Goal: Register for event/course

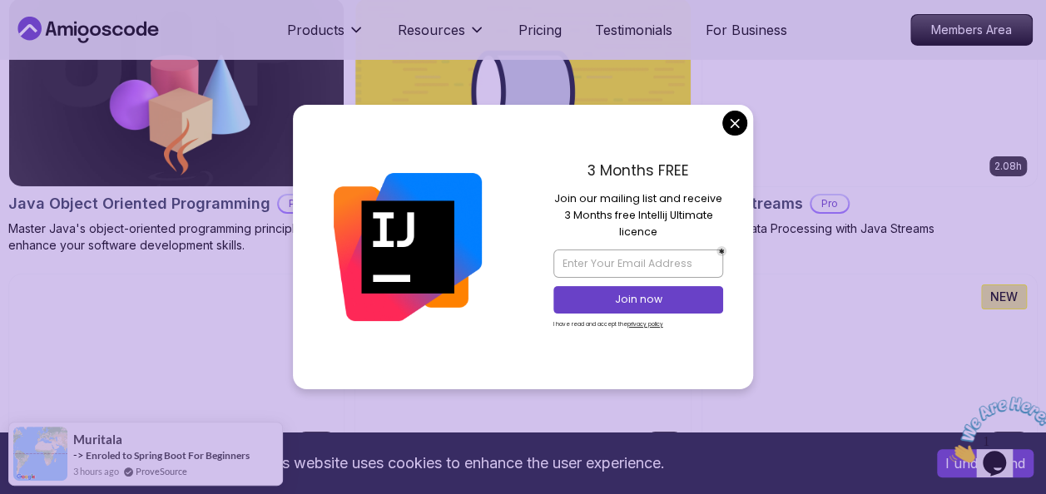
scroll to position [2840, 0]
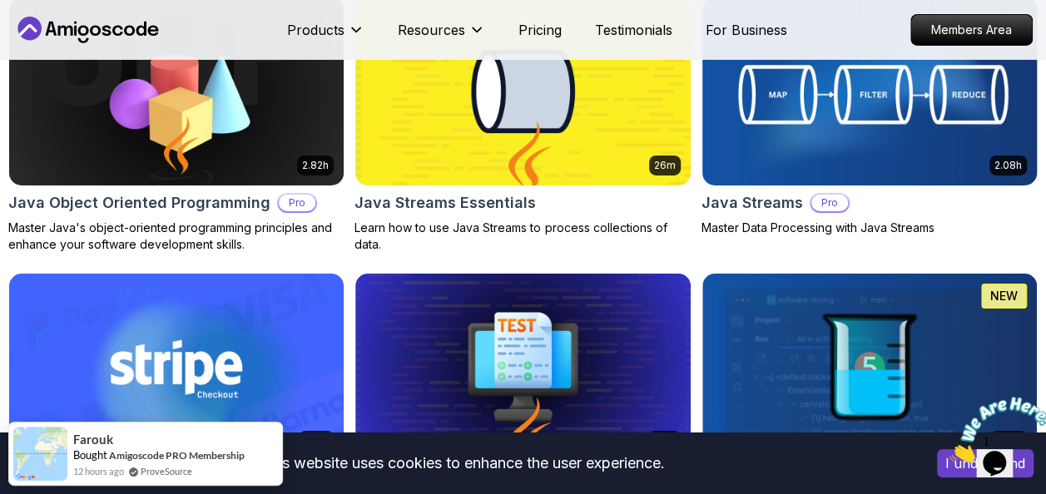
click at [737, 127] on body "This website uses cookies to enhance the user experience. I understand Products…" at bounding box center [523, 266] width 1046 height 6212
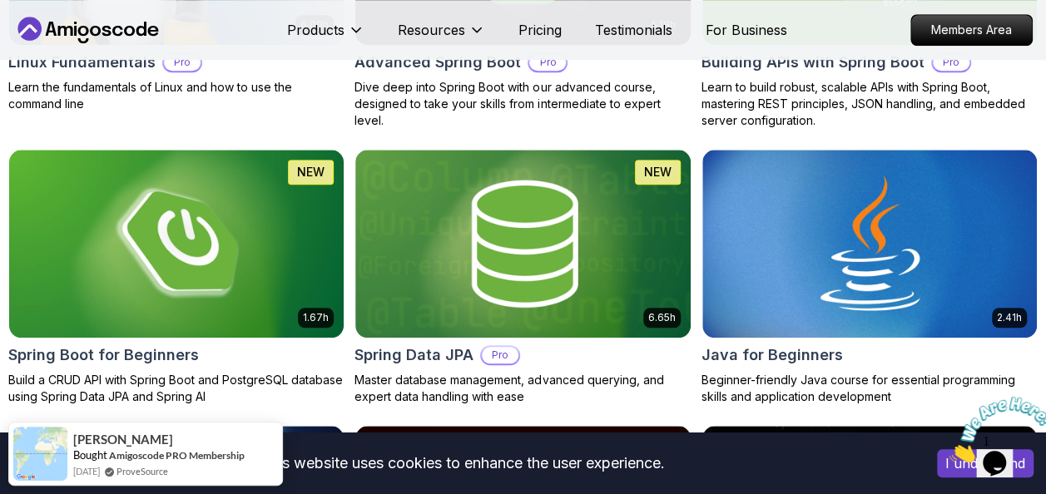
scroll to position [847, 0]
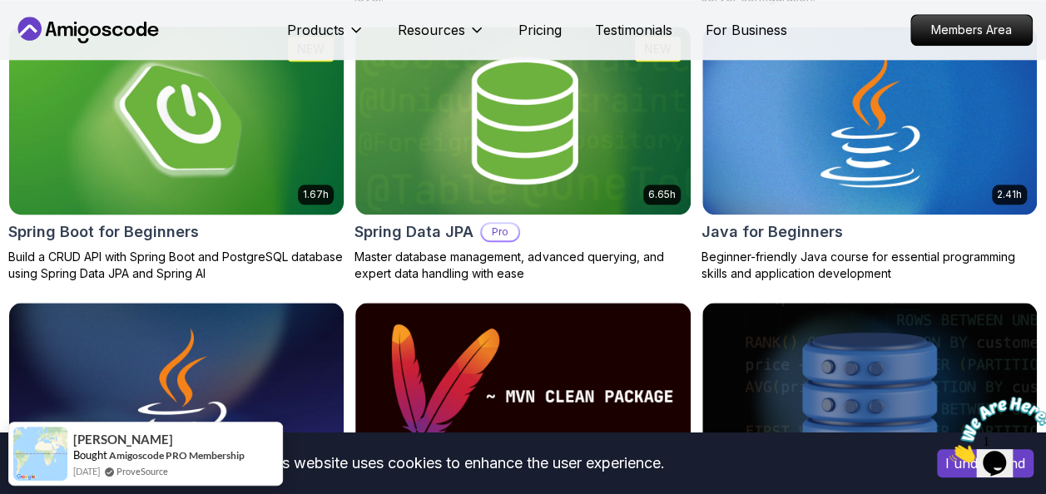
click at [228, 120] on img at bounding box center [176, 120] width 351 height 197
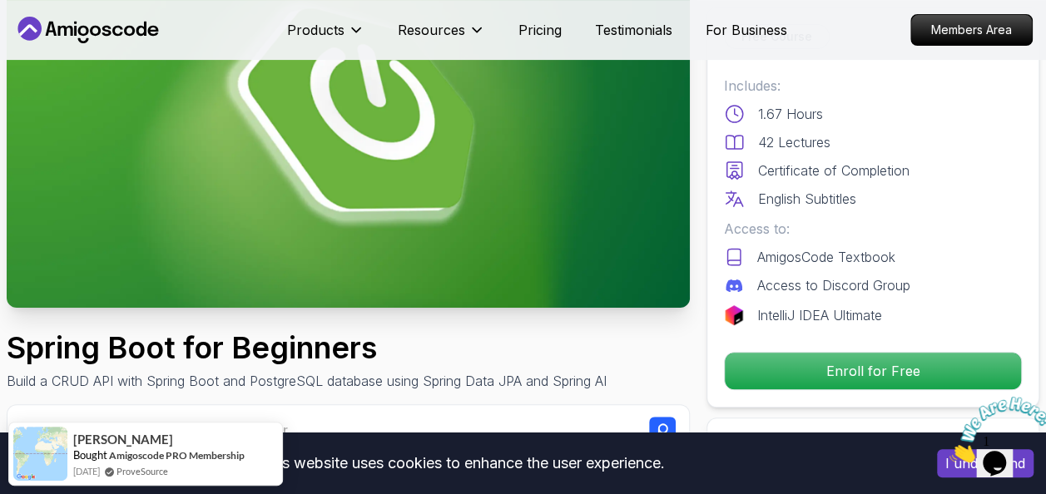
scroll to position [152, 0]
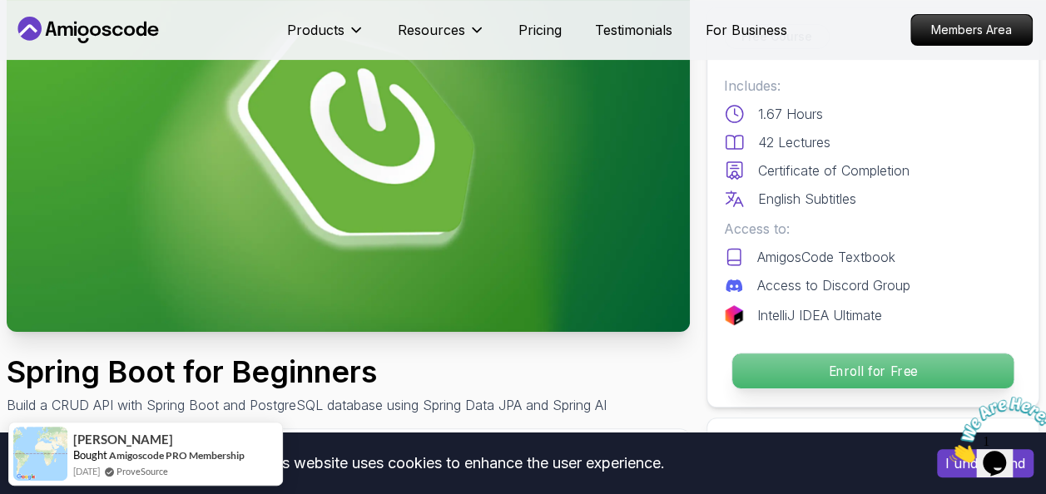
click at [782, 358] on p "Enroll for Free" at bounding box center [872, 371] width 281 height 35
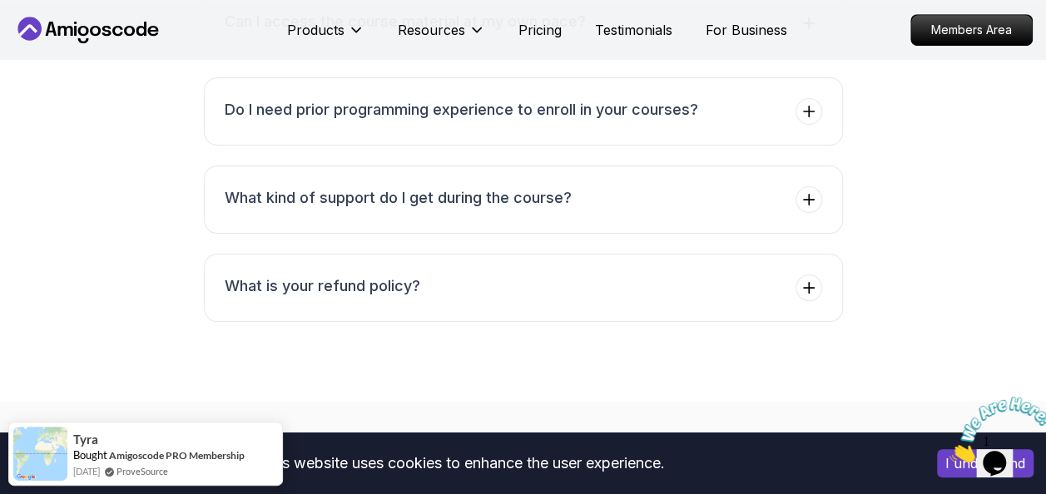
scroll to position [6994, 0]
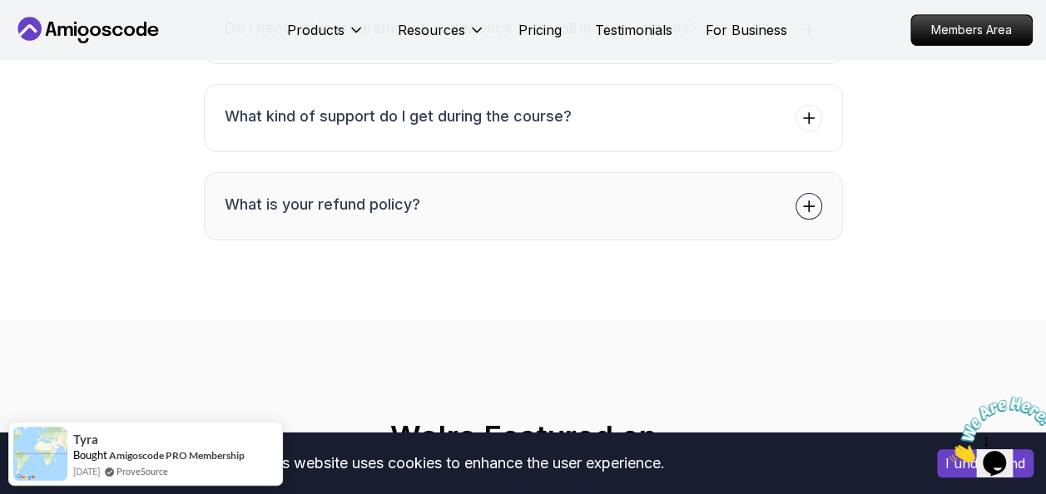
click at [699, 190] on button "What is your refund policy?" at bounding box center [523, 206] width 639 height 68
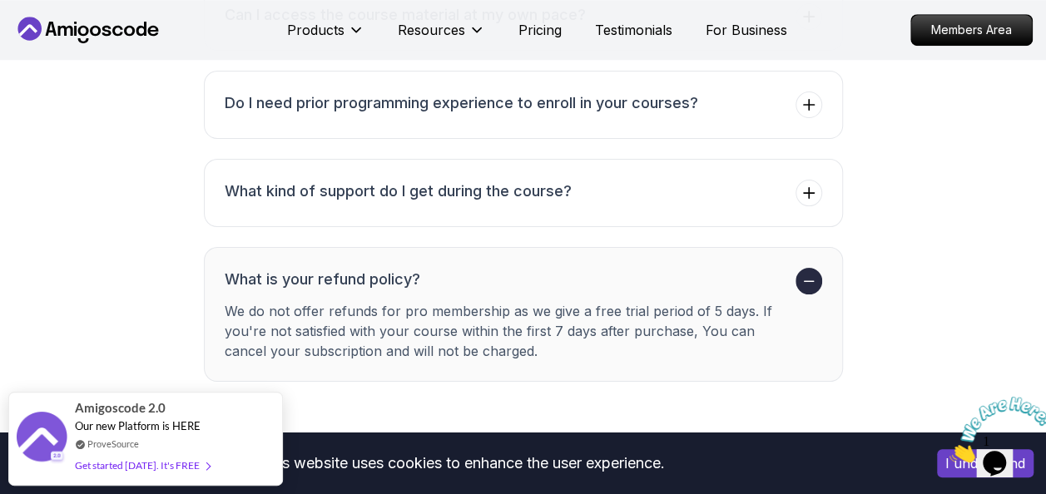
scroll to position [6854, 0]
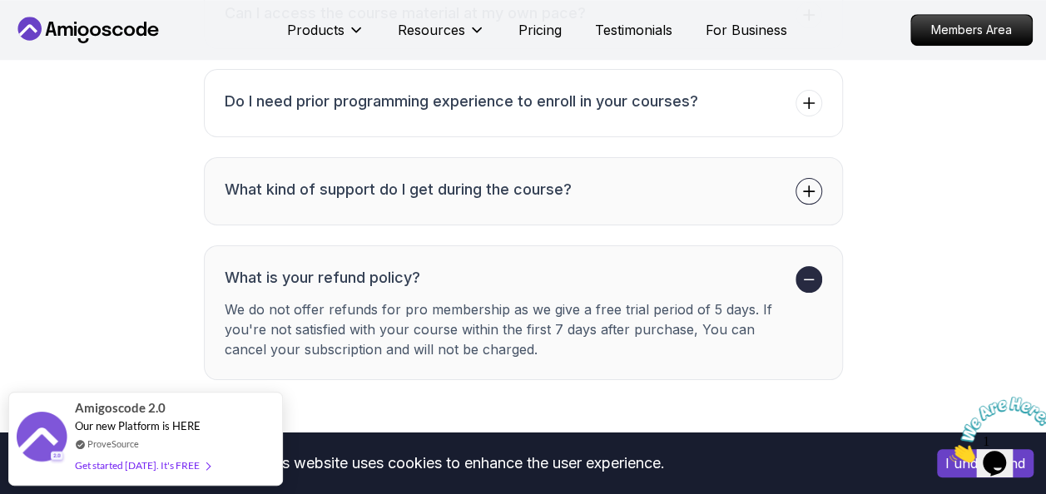
click at [308, 178] on h3 "What kind of support do I get during the course?" at bounding box center [398, 189] width 347 height 23
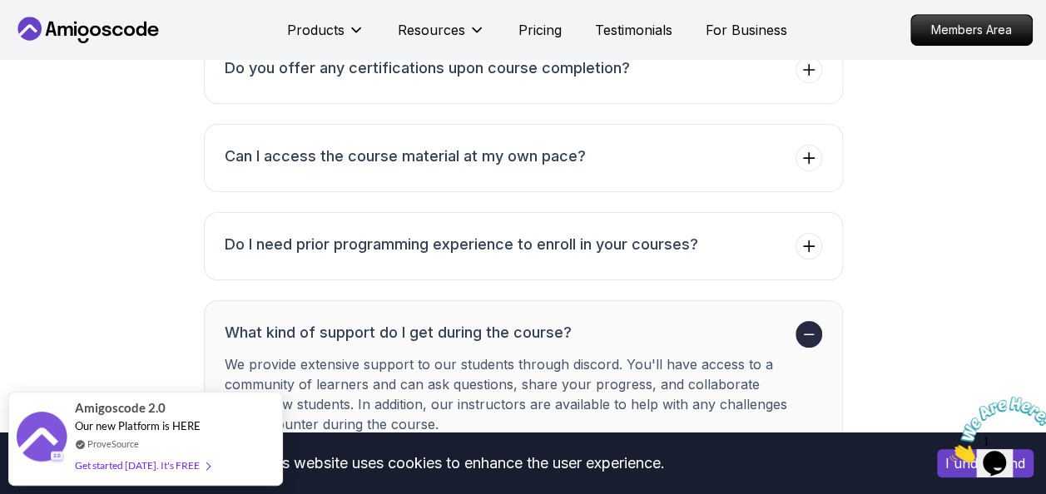
scroll to position [6716, 0]
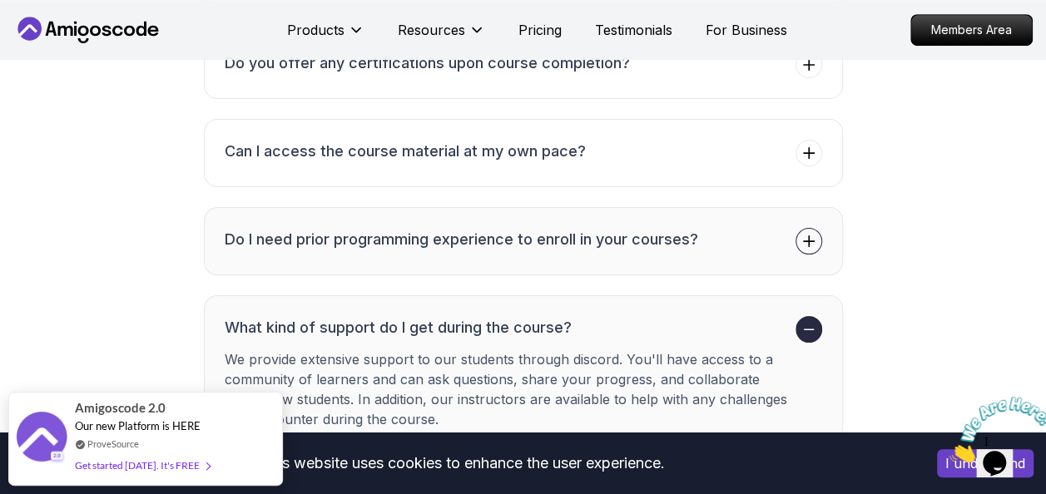
click at [437, 240] on li "Do I need prior programming experience to enroll in your courses?" at bounding box center [462, 241] width 474 height 27
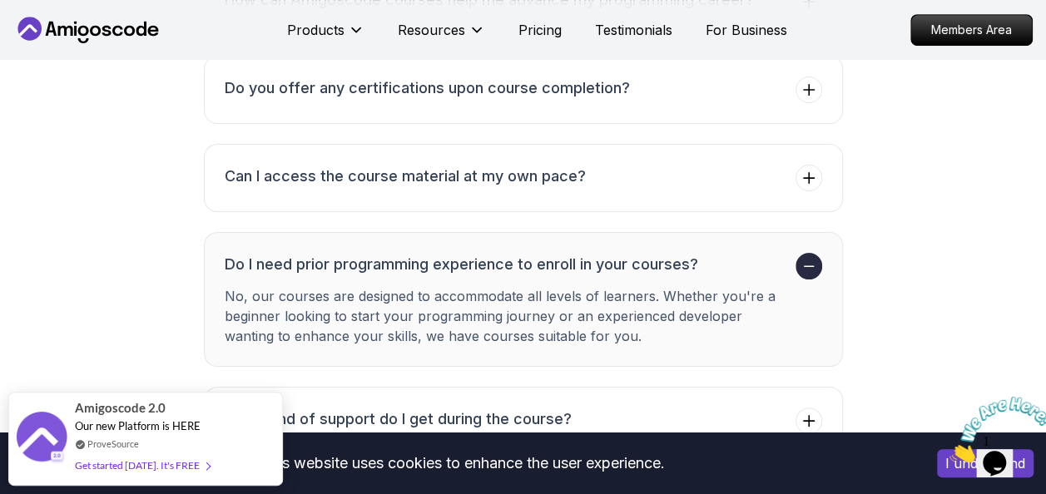
scroll to position [6613, 0]
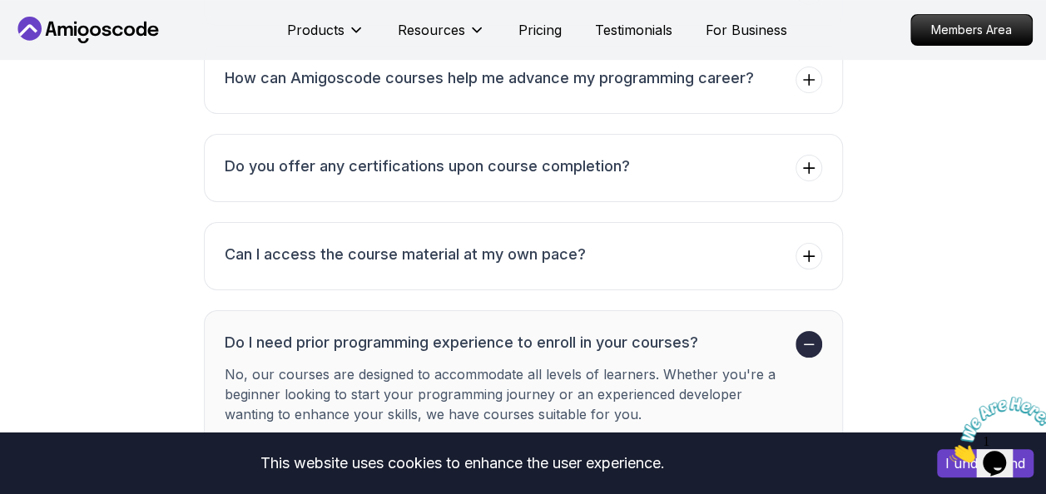
click at [484, 243] on h3 "Can I access the course material at my own pace?" at bounding box center [405, 254] width 361 height 23
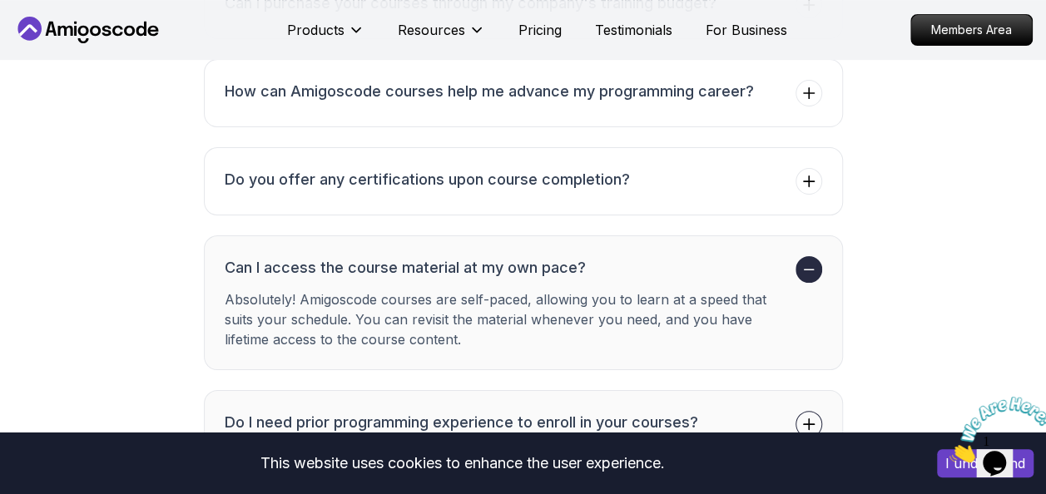
scroll to position [6606, 0]
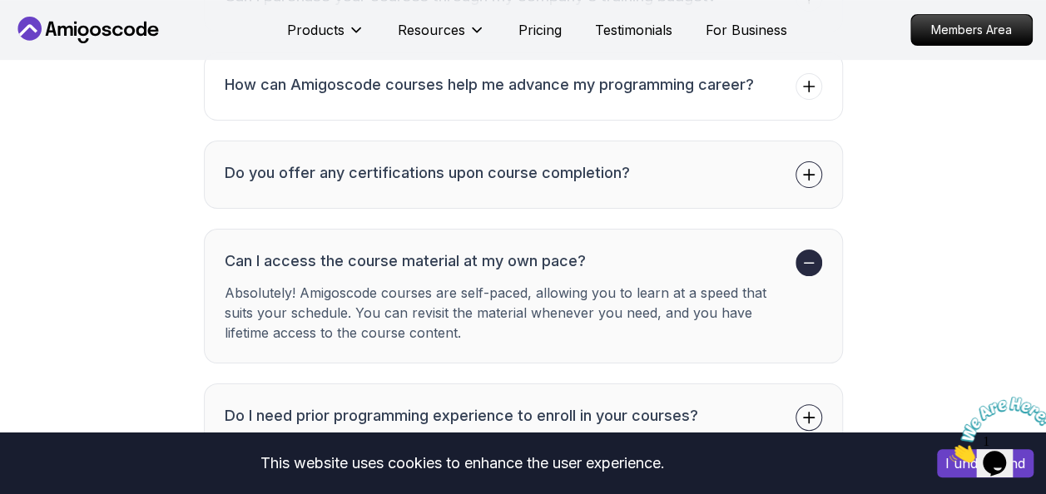
click at [491, 162] on h3 "Do you offer any certifications upon course completion?" at bounding box center [427, 172] width 405 height 23
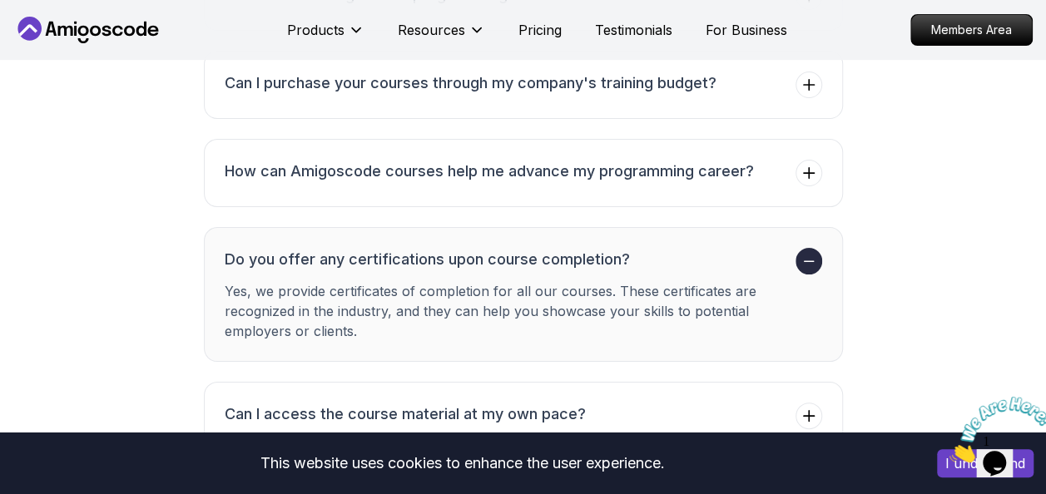
scroll to position [6505, 0]
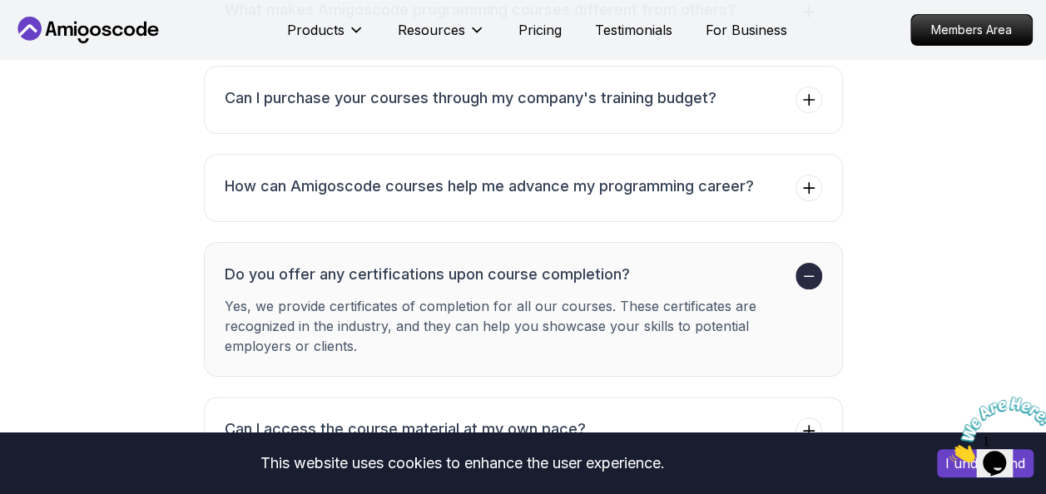
click at [491, 175] on h3 "How can Amigoscode courses help me advance my programming career?" at bounding box center [489, 186] width 529 height 23
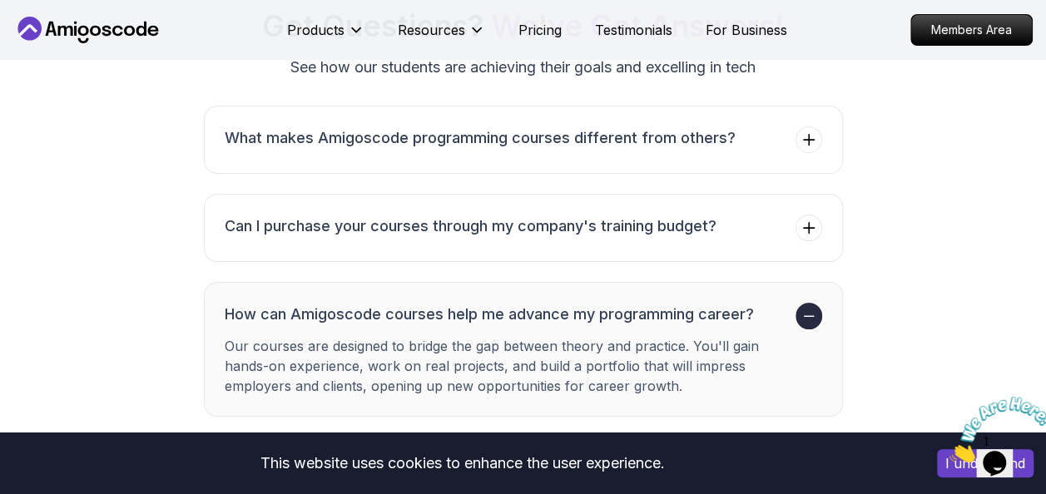
scroll to position [6377, 0]
click at [494, 146] on button "What makes Amigoscode programming courses different from others?" at bounding box center [523, 140] width 639 height 68
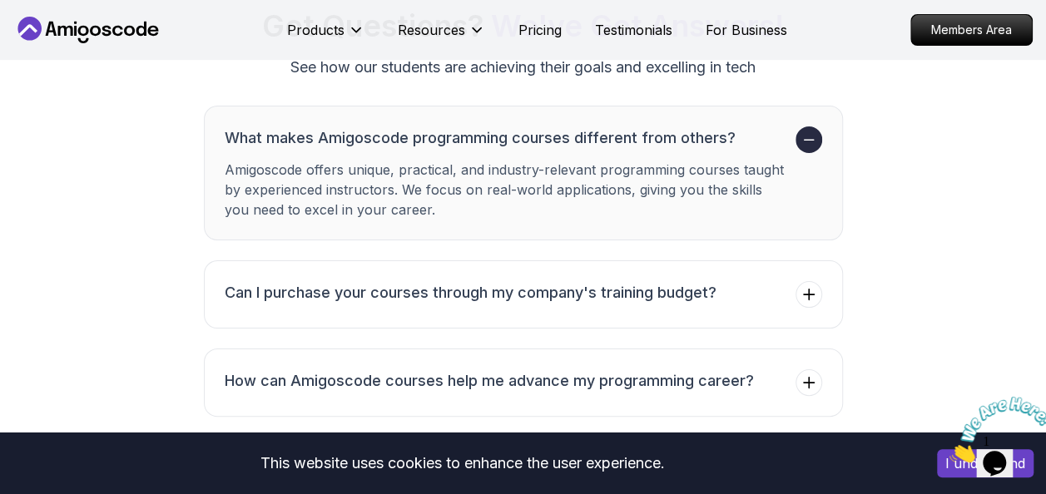
click at [494, 146] on li "What makes Amigoscode programming courses different from others? Amigoscode off…" at bounding box center [507, 173] width 564 height 93
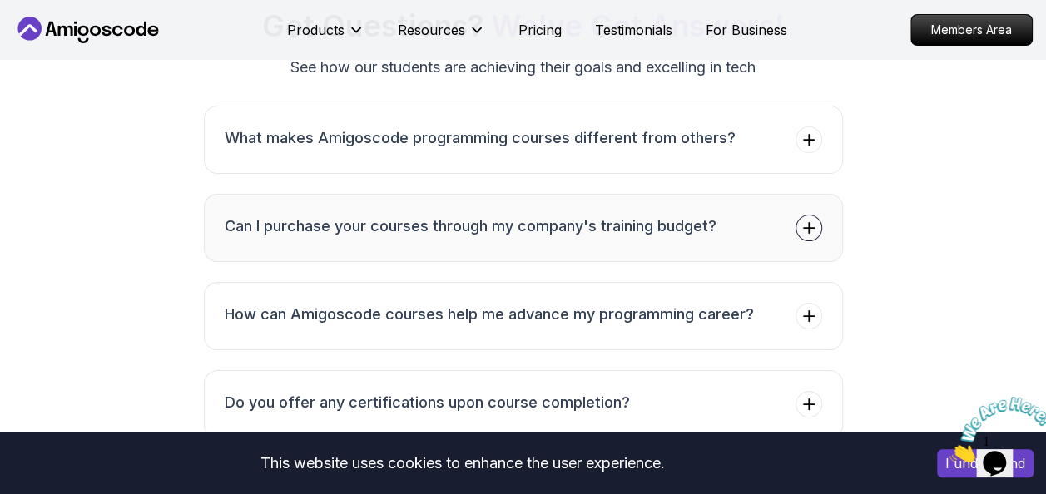
click at [508, 216] on h3 "Can I purchase your courses through my company's training budget?" at bounding box center [471, 226] width 492 height 23
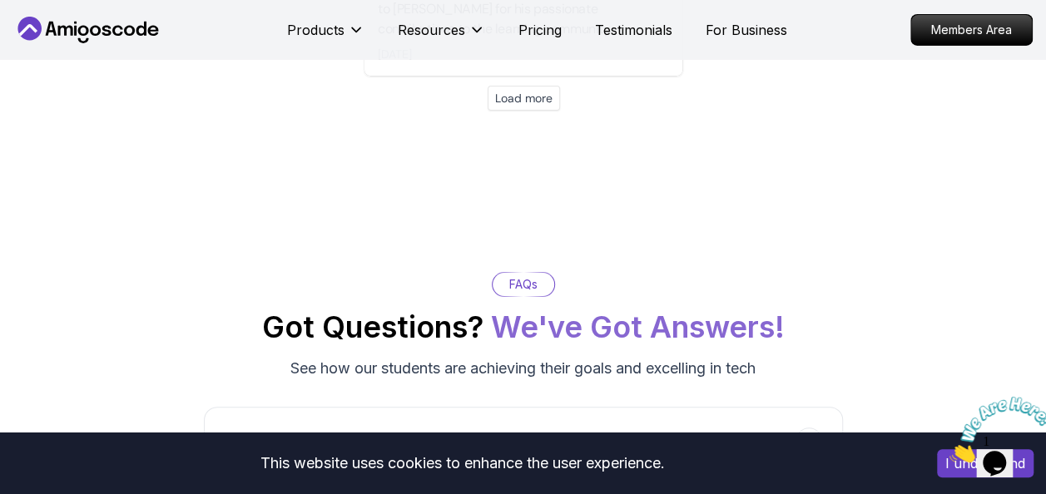
scroll to position [6069, 0]
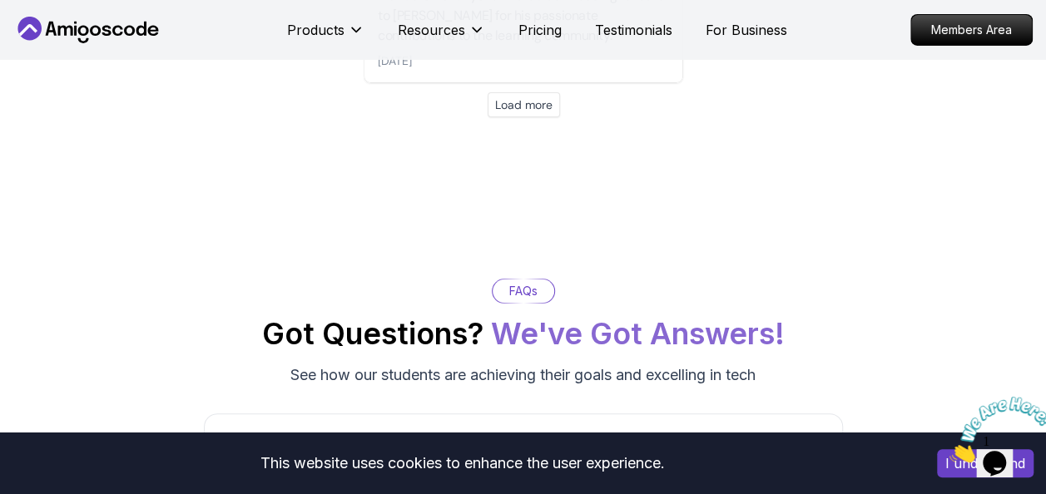
click at [533, 283] on p "FAQs" at bounding box center [523, 291] width 28 height 17
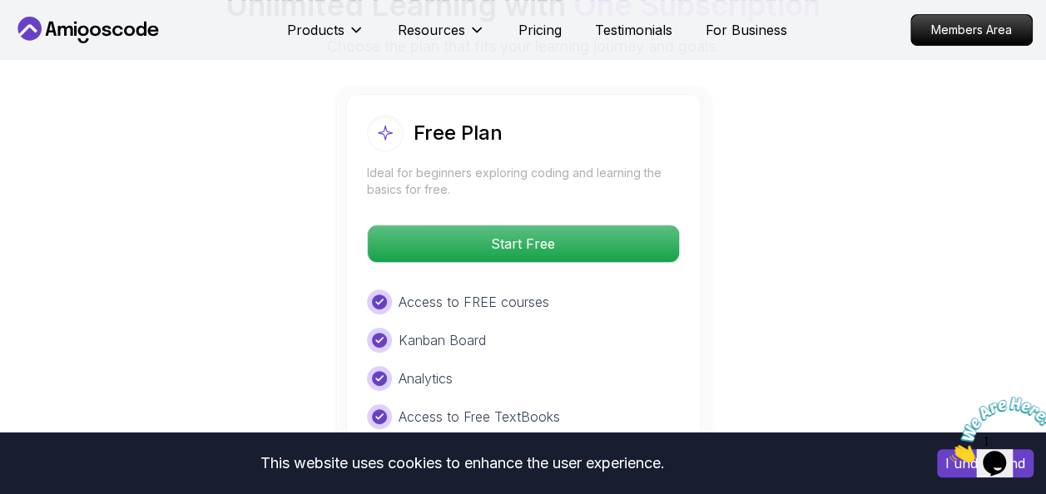
scroll to position [3504, 0]
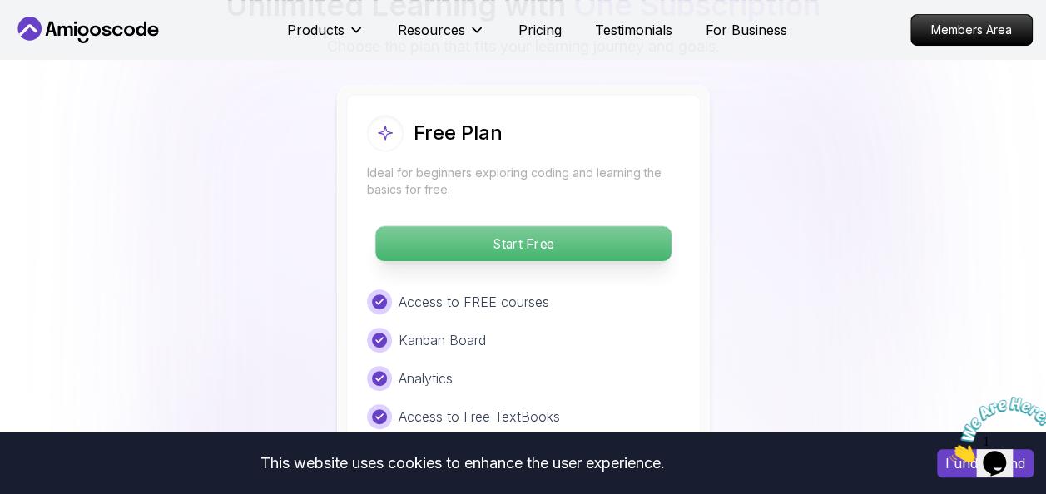
click at [568, 230] on p "Start Free" at bounding box center [522, 243] width 295 height 35
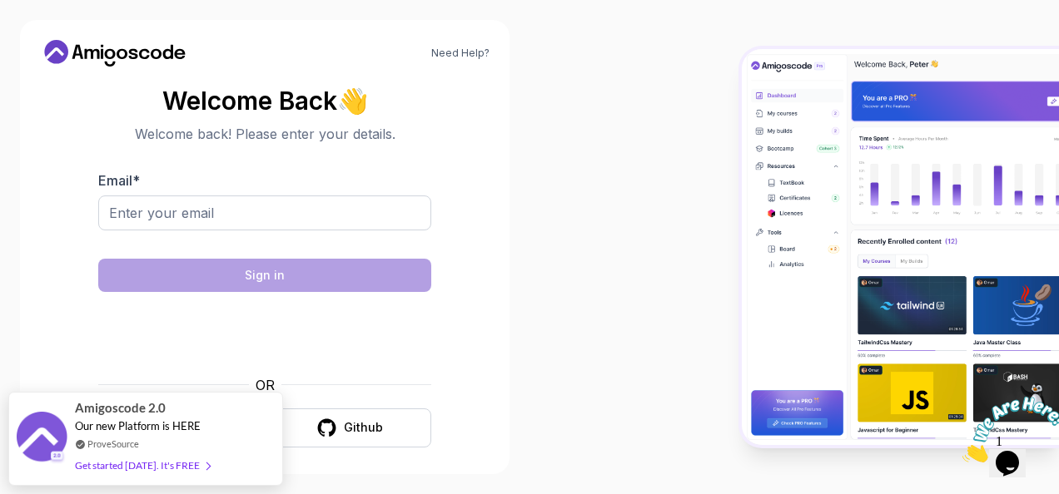
scroll to position [8, 0]
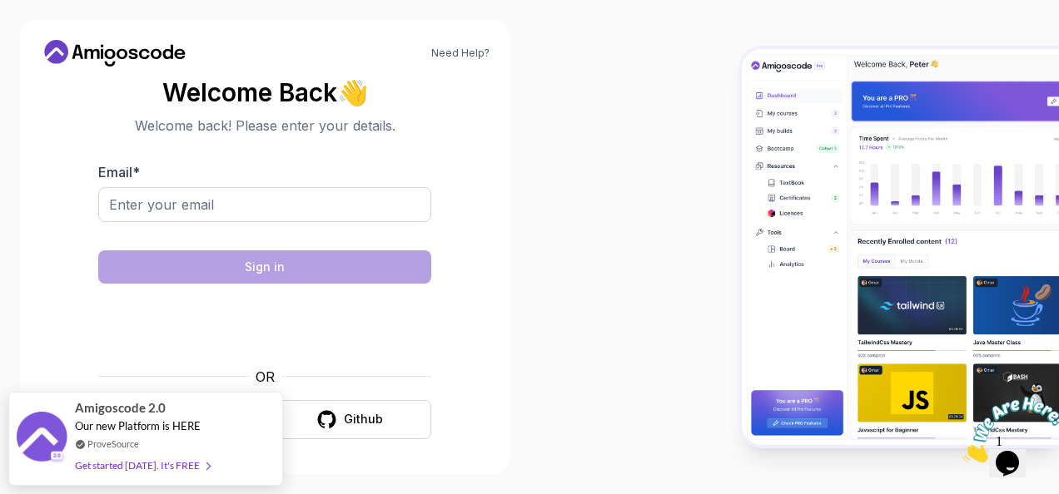
click at [633, 273] on div at bounding box center [793, 247] width 529 height 494
click at [543, 182] on div at bounding box center [793, 247] width 529 height 494
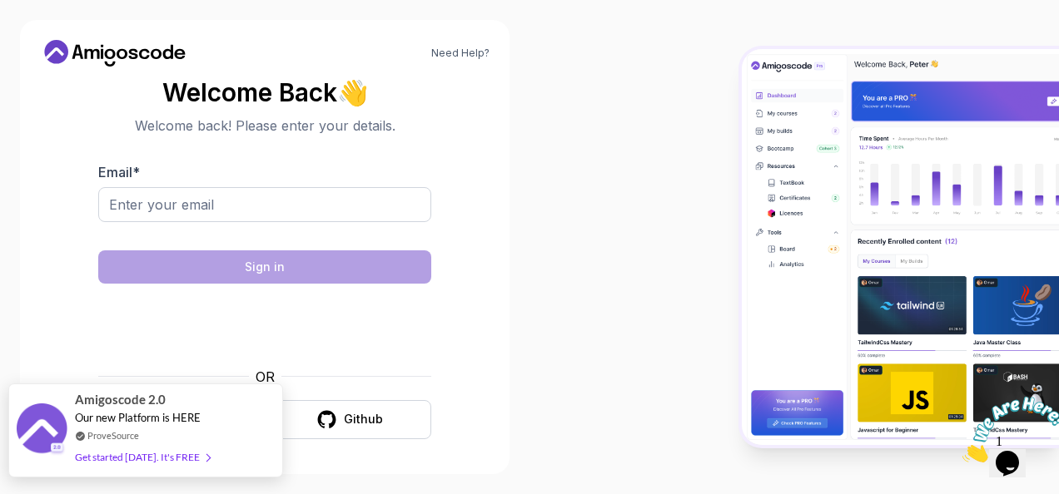
click at [206, 464] on div "Amigoscode 2.0 Our new Platform is HERE ProveSource Get started today. It's FREE" at bounding box center [145, 430] width 141 height 92
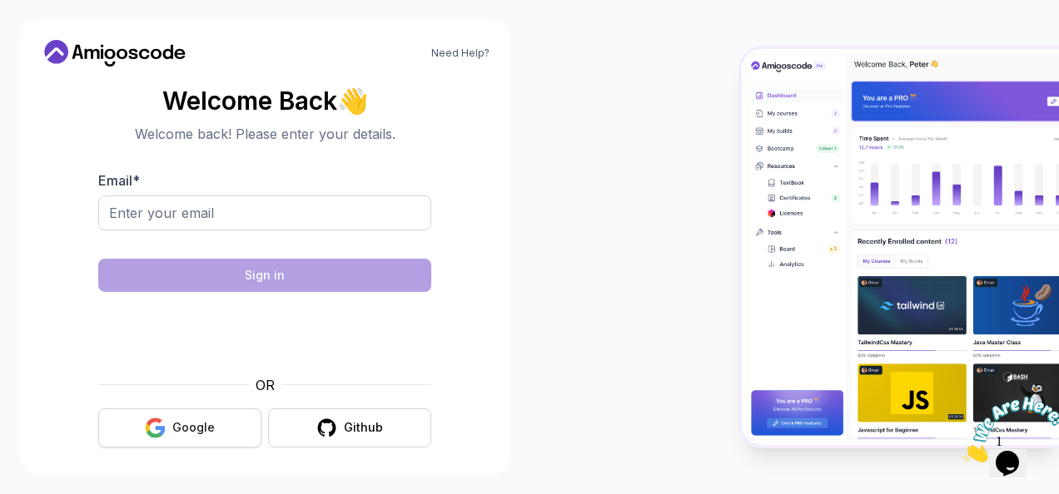
click at [120, 419] on button "Google" at bounding box center [179, 428] width 163 height 39
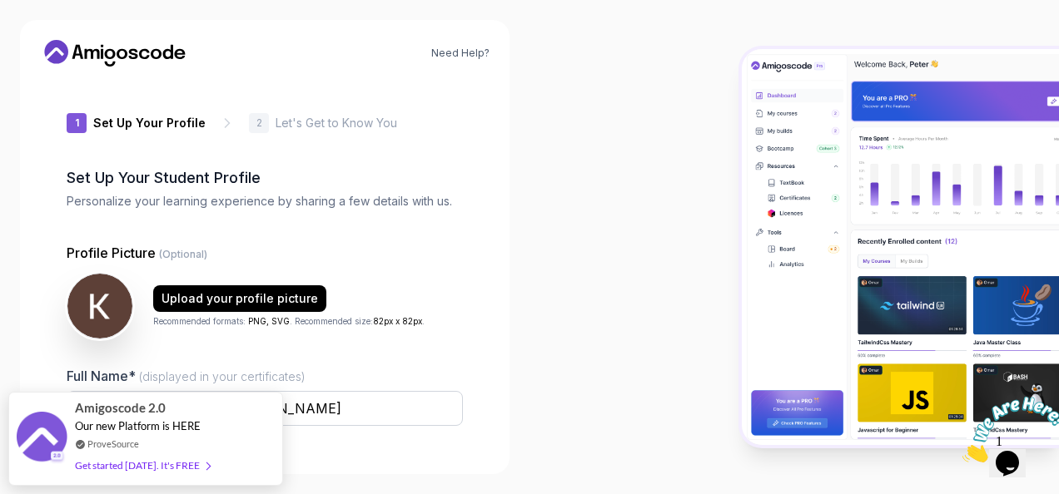
type input "keenowlef540"
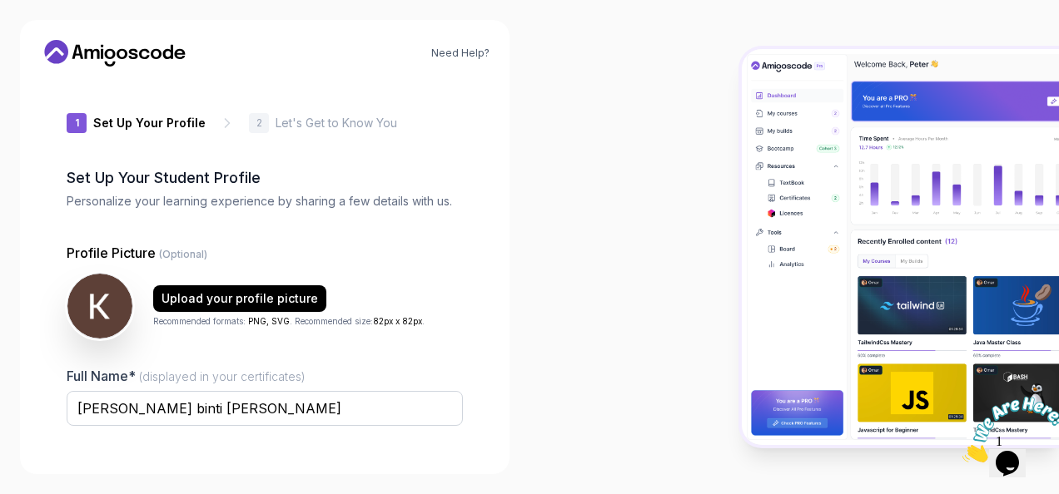
scroll to position [198, 0]
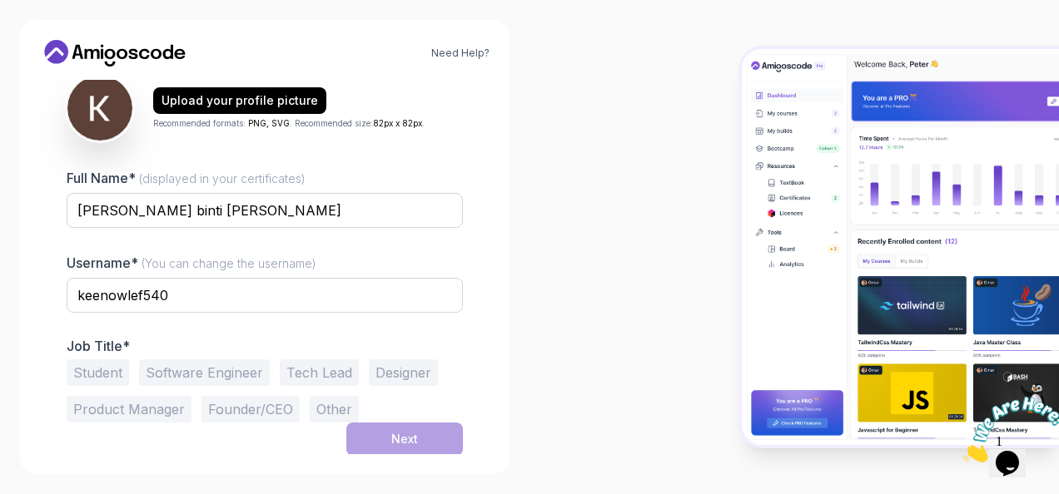
click at [112, 364] on button "Student" at bounding box center [98, 373] width 62 height 27
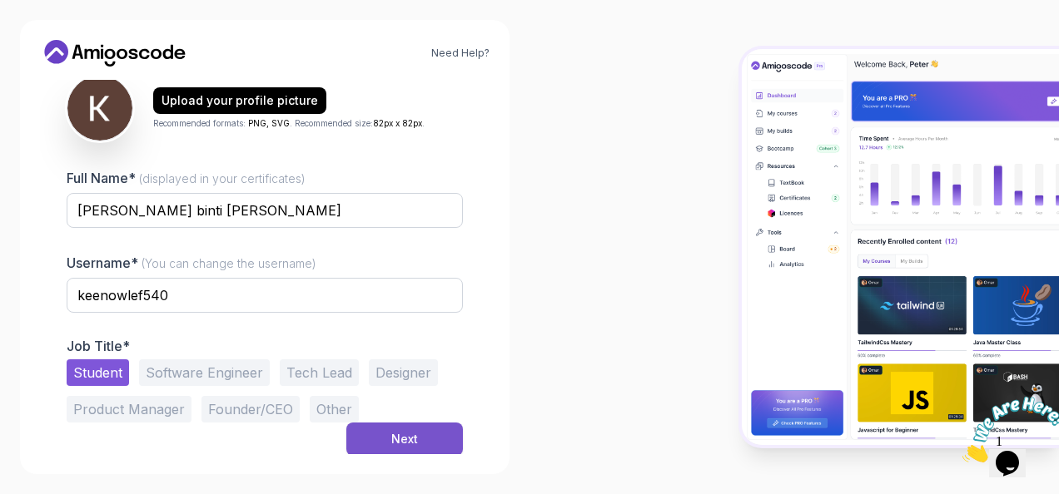
click at [380, 443] on button "Next" at bounding box center [404, 439] width 117 height 33
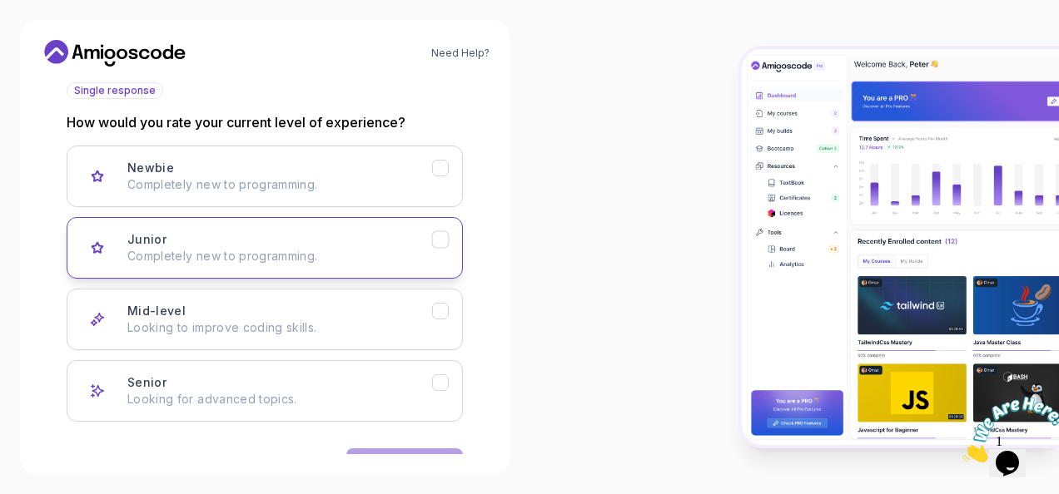
click at [406, 242] on div "Junior Completely new to programming." at bounding box center [279, 247] width 305 height 33
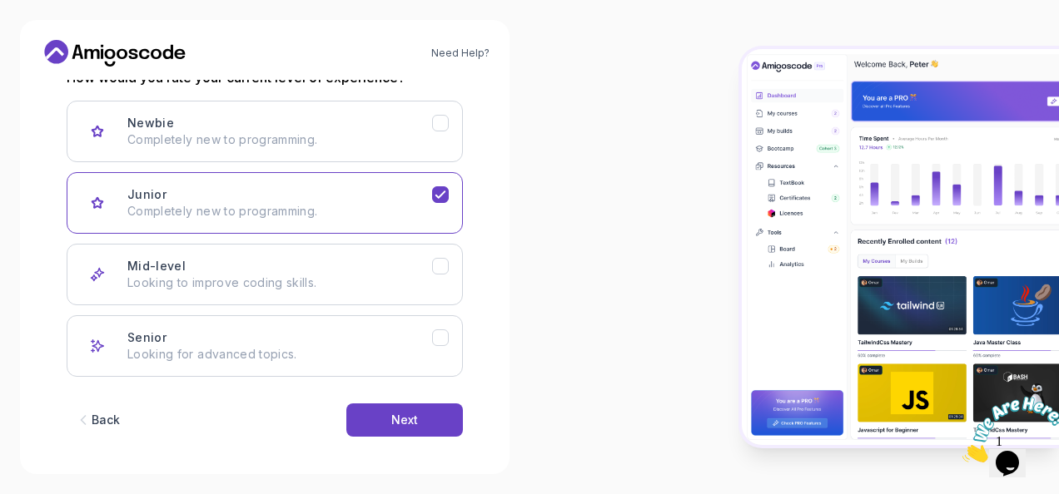
scroll to position [250, 0]
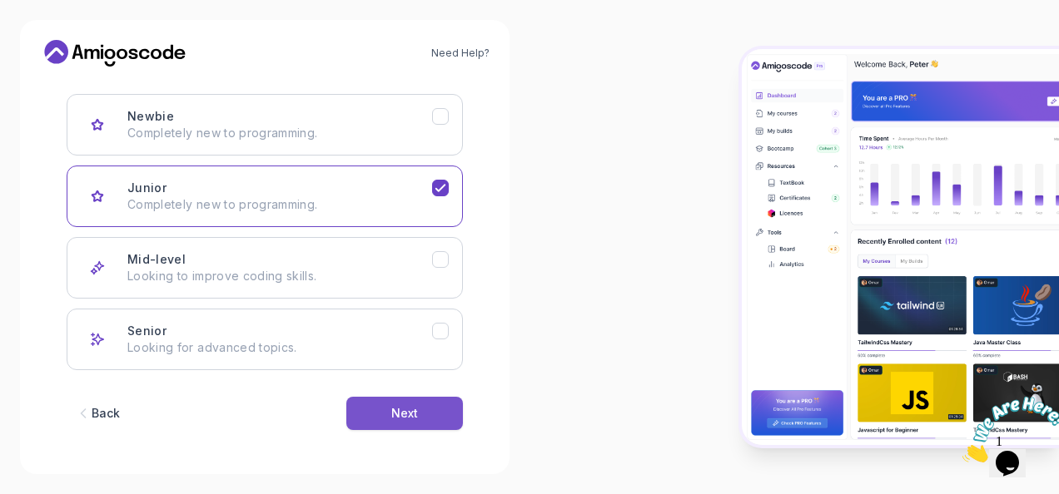
click at [386, 403] on button "Next" at bounding box center [404, 413] width 117 height 33
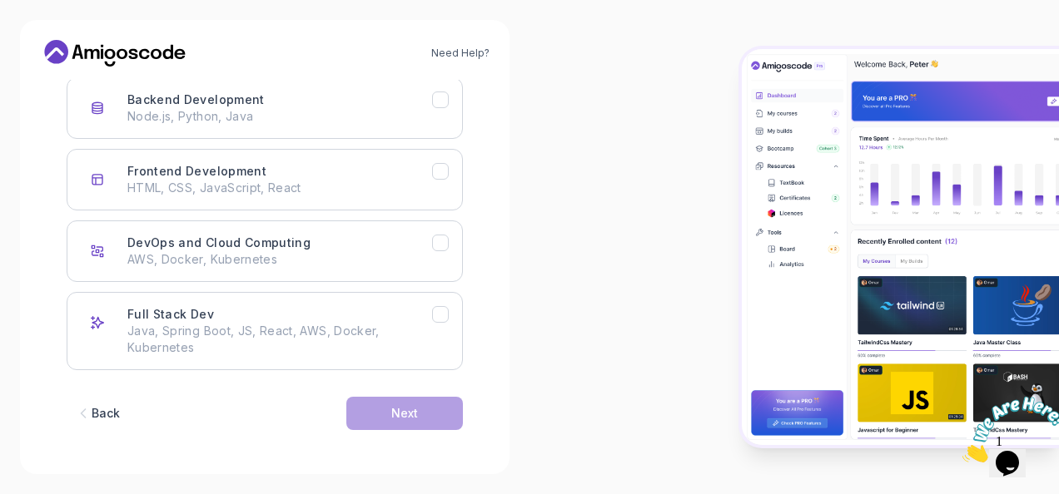
scroll to position [266, 0]
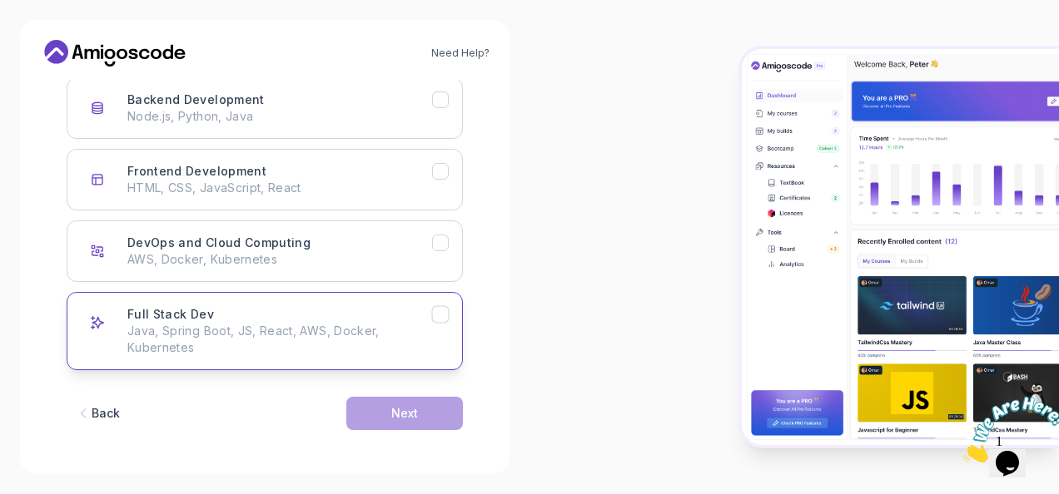
click at [447, 314] on icon "Full Stack Dev" at bounding box center [441, 315] width 16 height 16
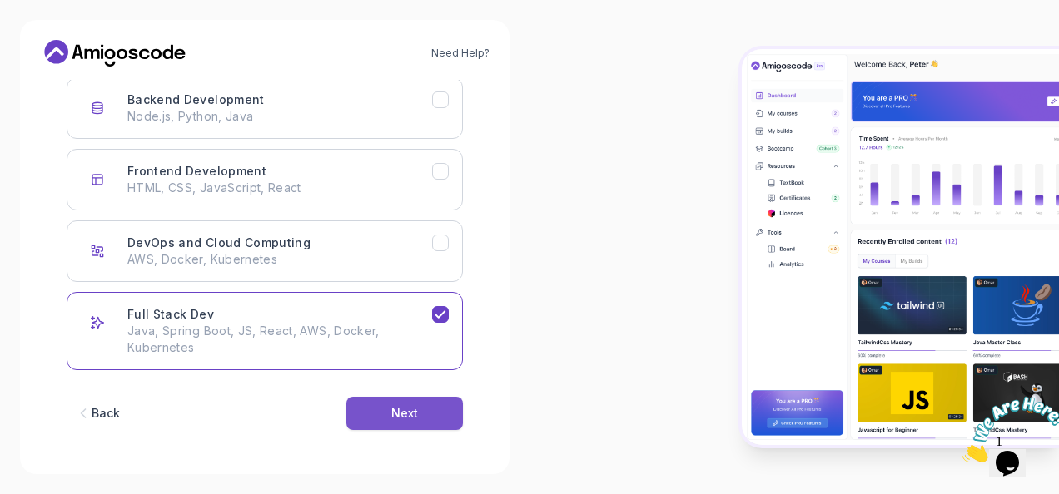
click at [397, 418] on div "Next" at bounding box center [404, 413] width 27 height 17
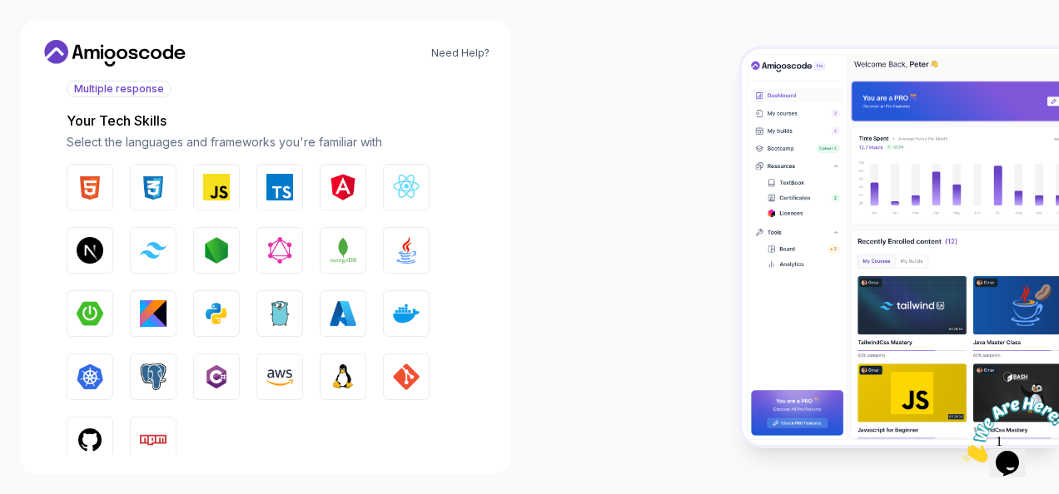
scroll to position [201, 0]
click at [273, 374] on img "button" at bounding box center [279, 376] width 27 height 27
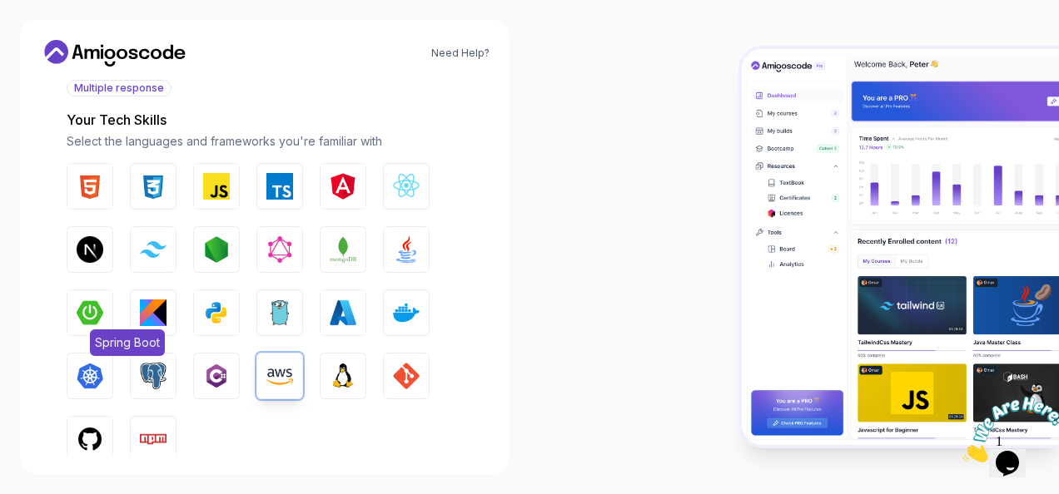
click at [103, 302] on button "Spring Boot" at bounding box center [90, 313] width 47 height 47
click at [394, 243] on img "button" at bounding box center [406, 249] width 27 height 27
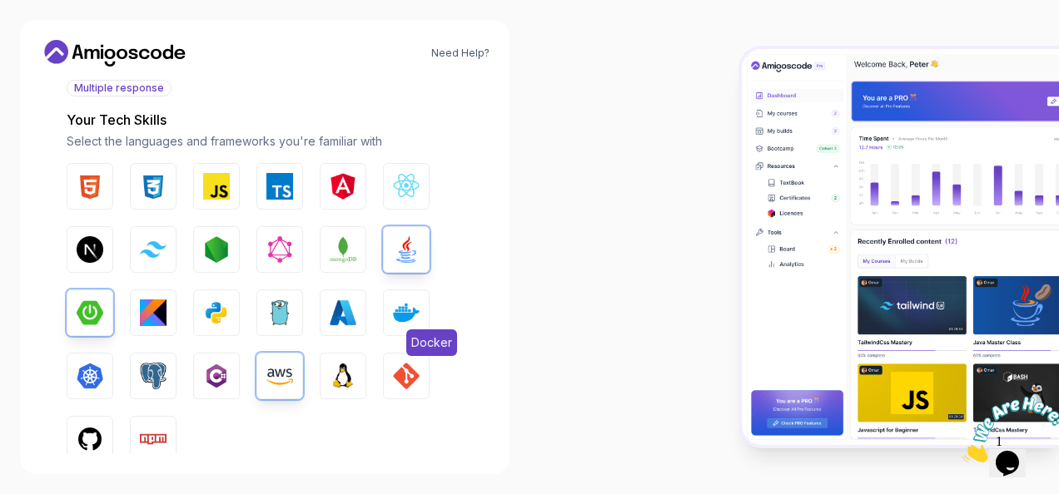
click at [409, 305] on img "button" at bounding box center [406, 313] width 27 height 27
click at [384, 375] on button "GIT" at bounding box center [406, 376] width 47 height 47
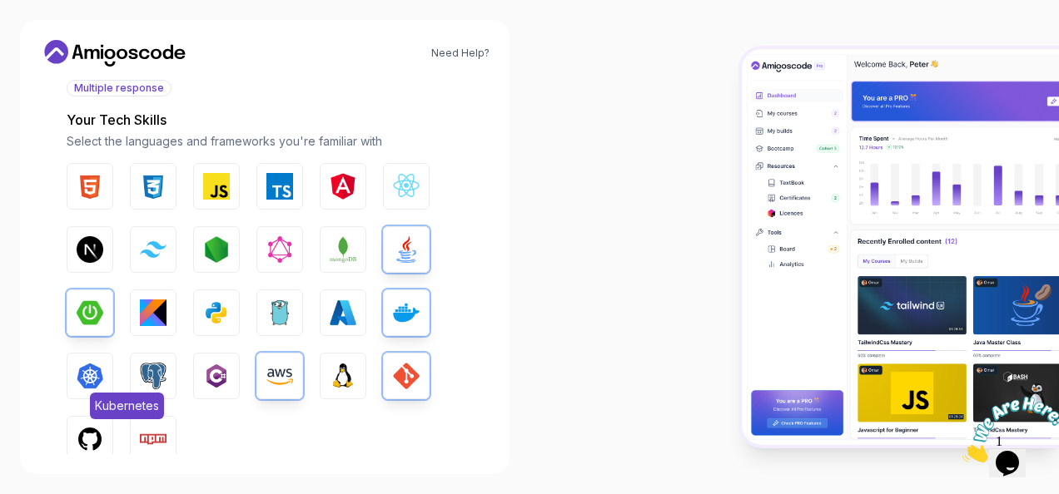
click at [92, 384] on img "button" at bounding box center [90, 376] width 27 height 27
click at [91, 442] on img "button" at bounding box center [90, 439] width 27 height 27
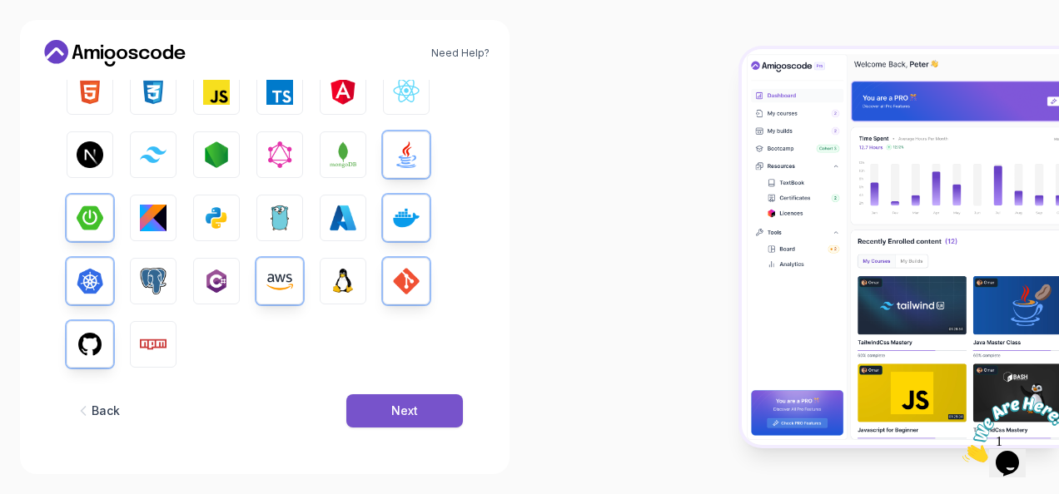
click at [403, 409] on div "Next" at bounding box center [404, 411] width 27 height 17
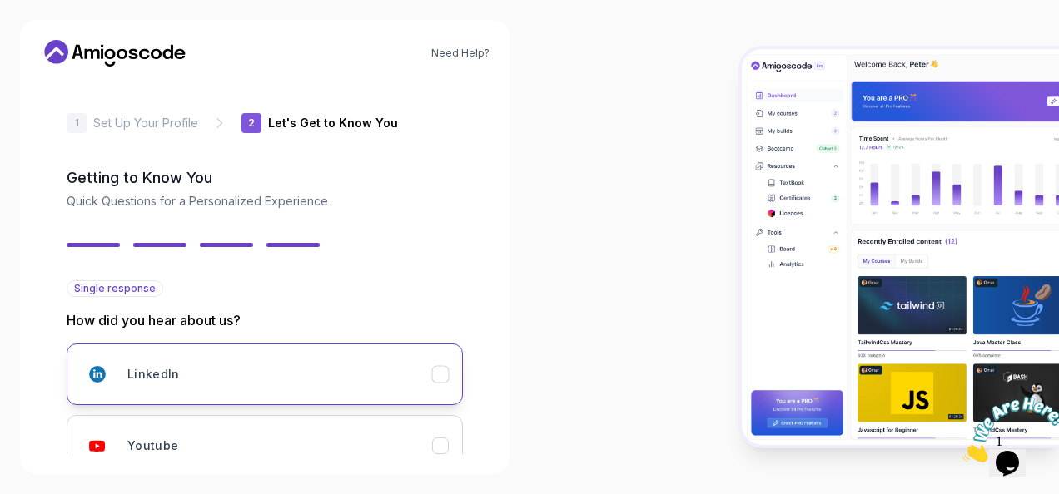
scroll to position [260, 0]
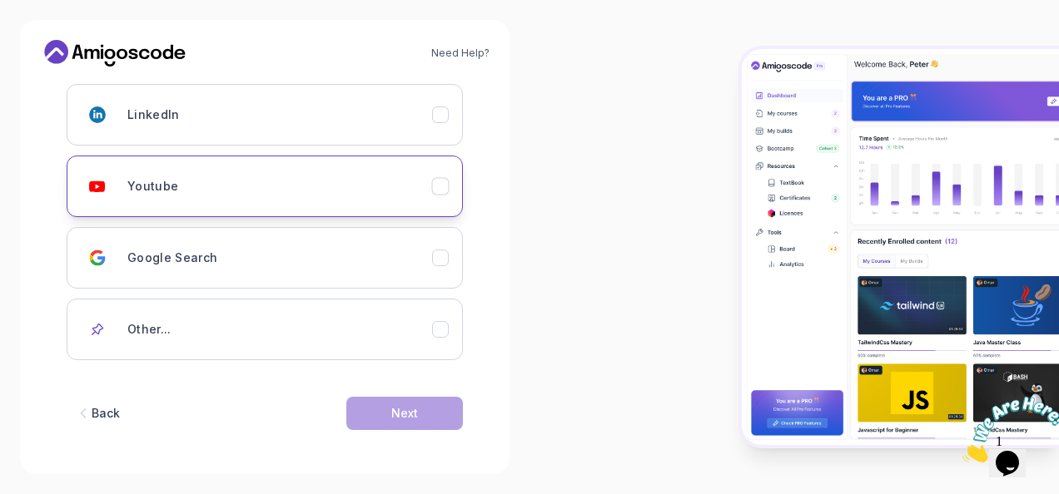
click at [350, 198] on div "Youtube" at bounding box center [279, 186] width 305 height 33
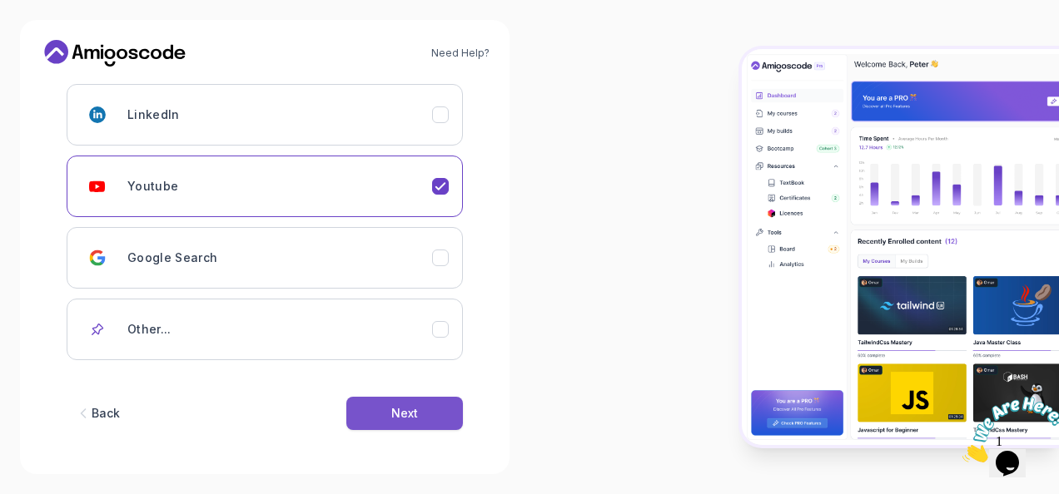
click at [453, 422] on button "Next" at bounding box center [404, 413] width 117 height 33
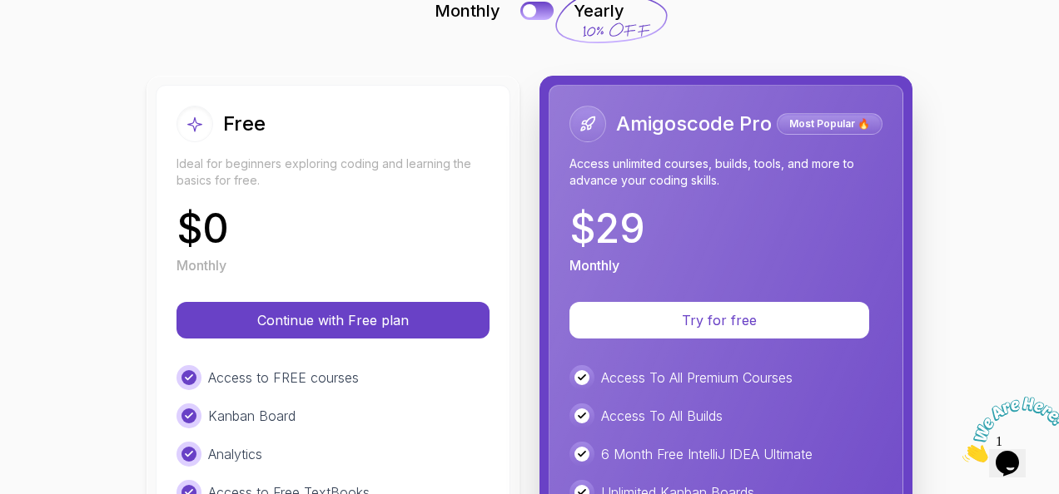
scroll to position [127, 0]
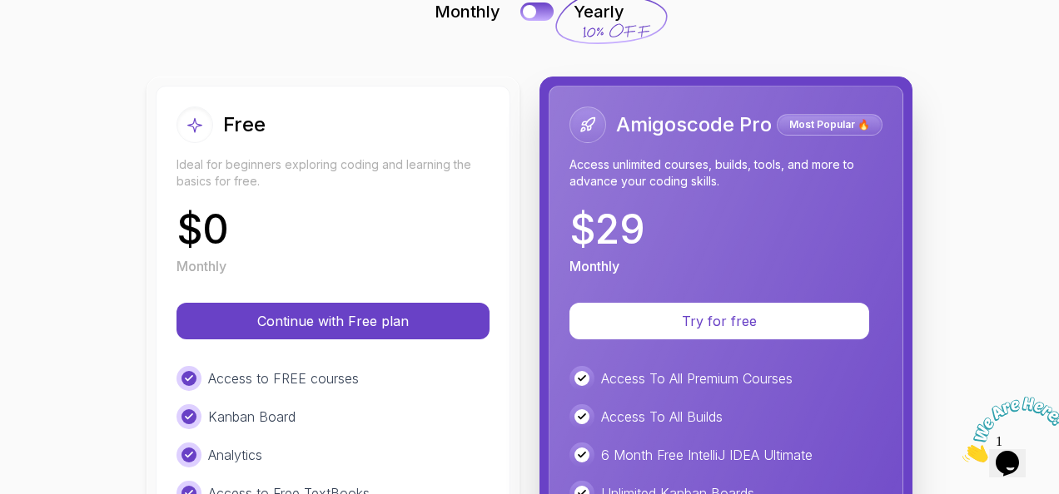
click at [404, 213] on div "$ 0 Monthly" at bounding box center [332, 243] width 313 height 67
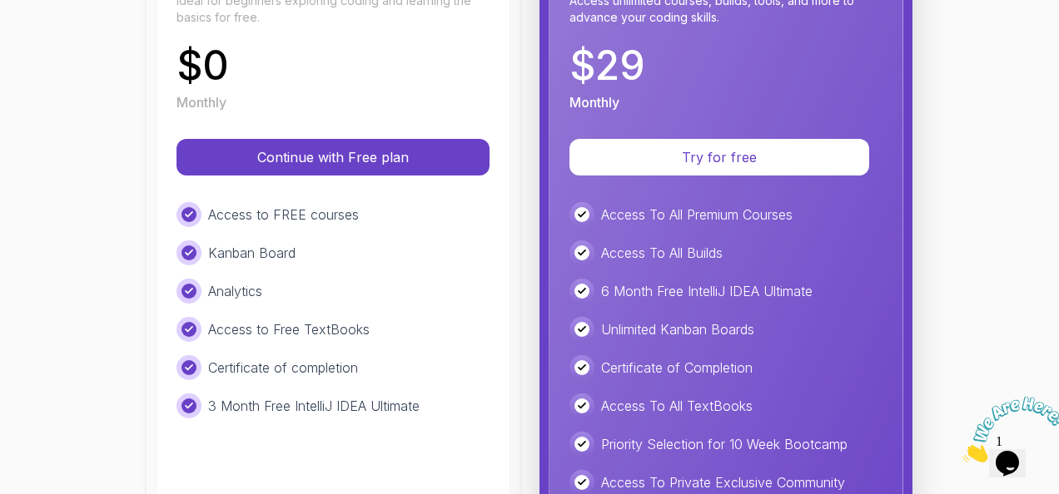
scroll to position [288, 0]
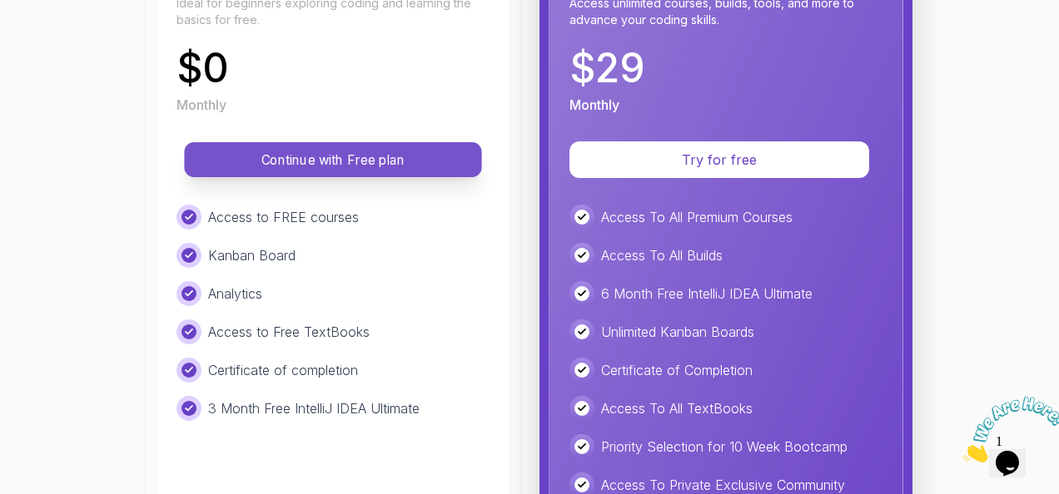
click at [404, 160] on p "Continue with Free plan" at bounding box center [333, 160] width 260 height 19
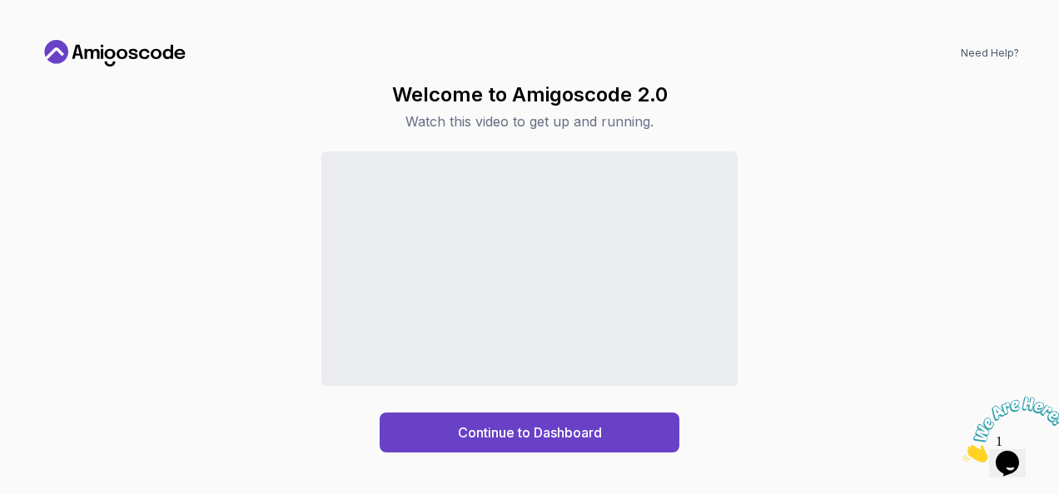
click at [652, 443] on button "Continue to Dashboard" at bounding box center [530, 433] width 300 height 40
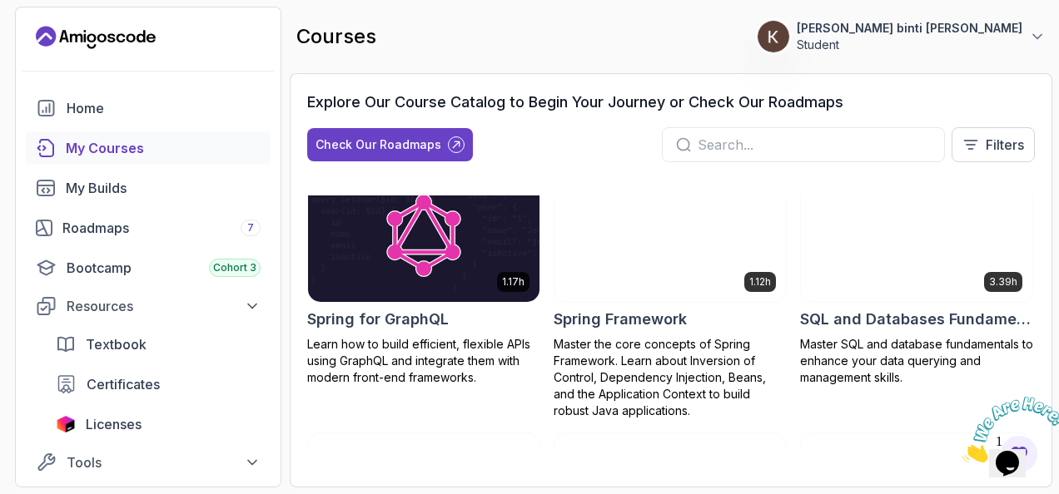
scroll to position [3068, 0]
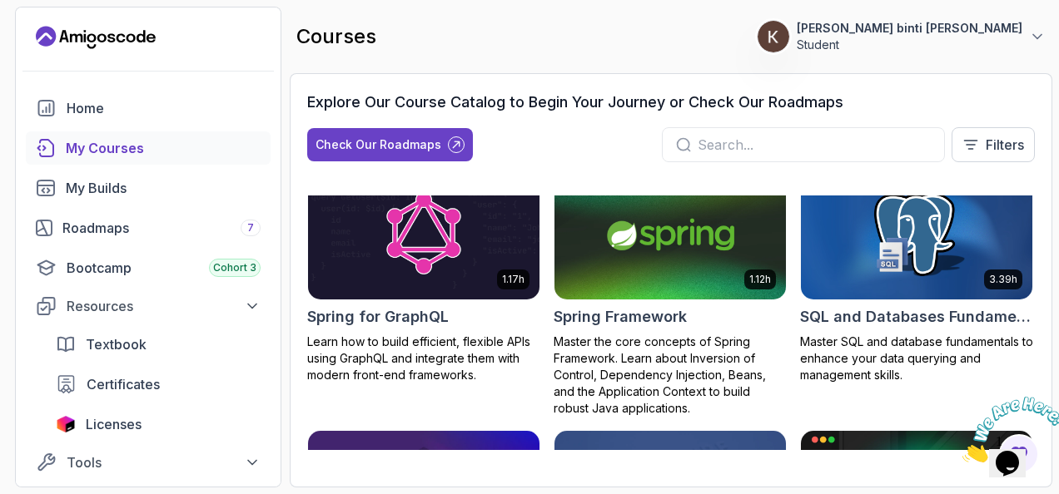
click at [611, 345] on div "1.12h Spring Framework Master the core concepts of Spring Framework. Learn abou…" at bounding box center [669, 294] width 233 height 248
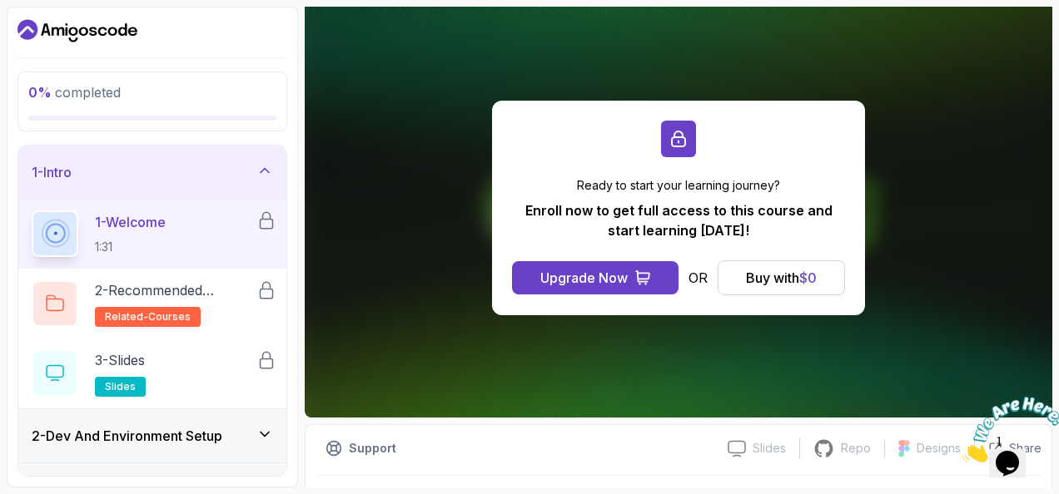
scroll to position [152, 0]
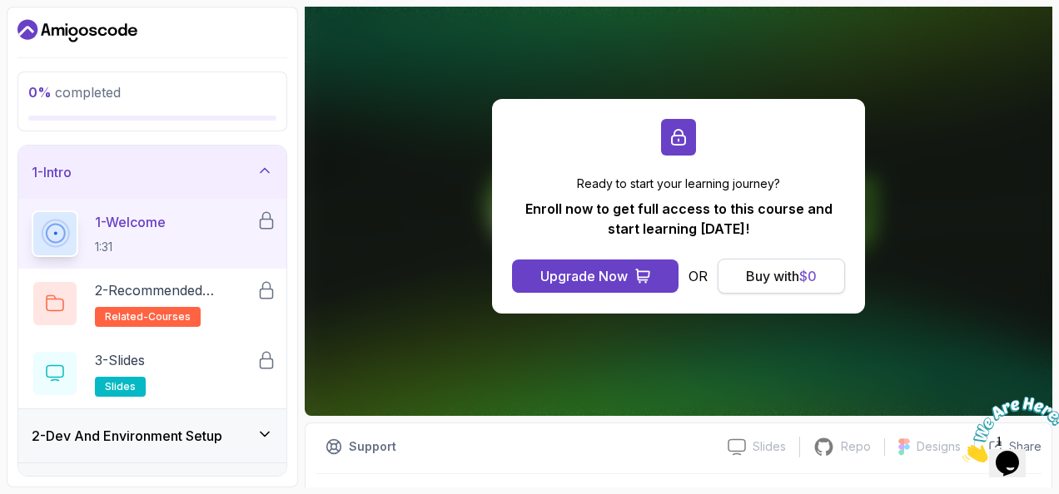
click at [775, 279] on div "Buy with $ 0" at bounding box center [781, 276] width 71 height 20
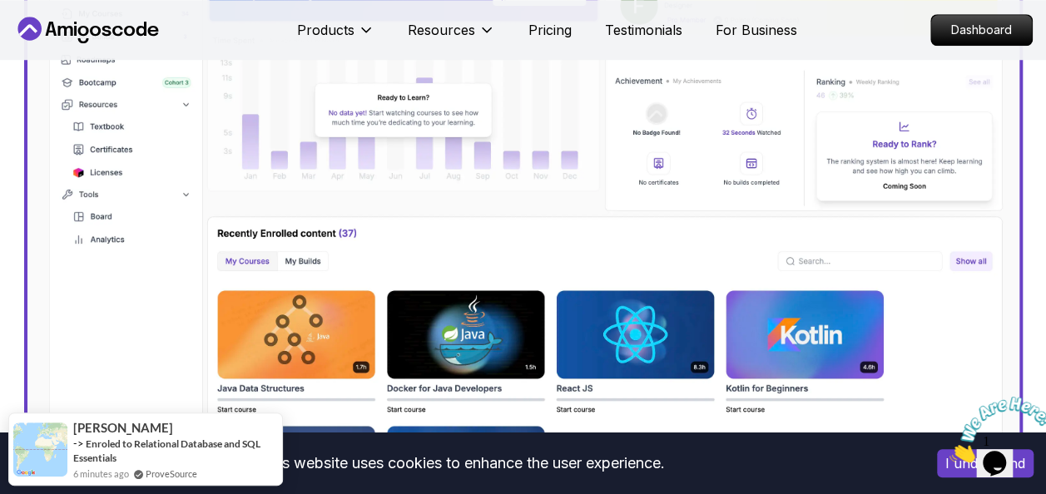
scroll to position [667, 0]
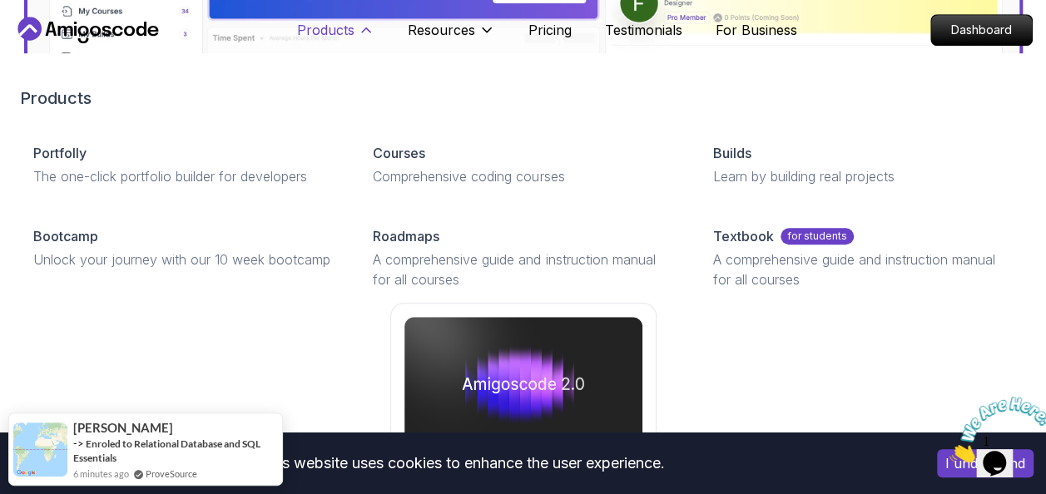
click at [310, 42] on button "Products" at bounding box center [335, 36] width 77 height 33
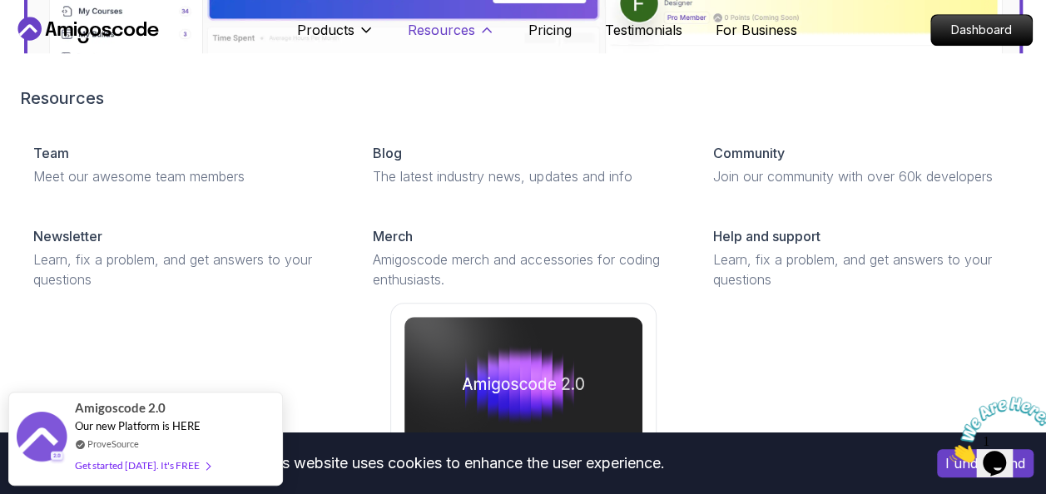
click at [448, 32] on p "Resources" at bounding box center [441, 30] width 67 height 20
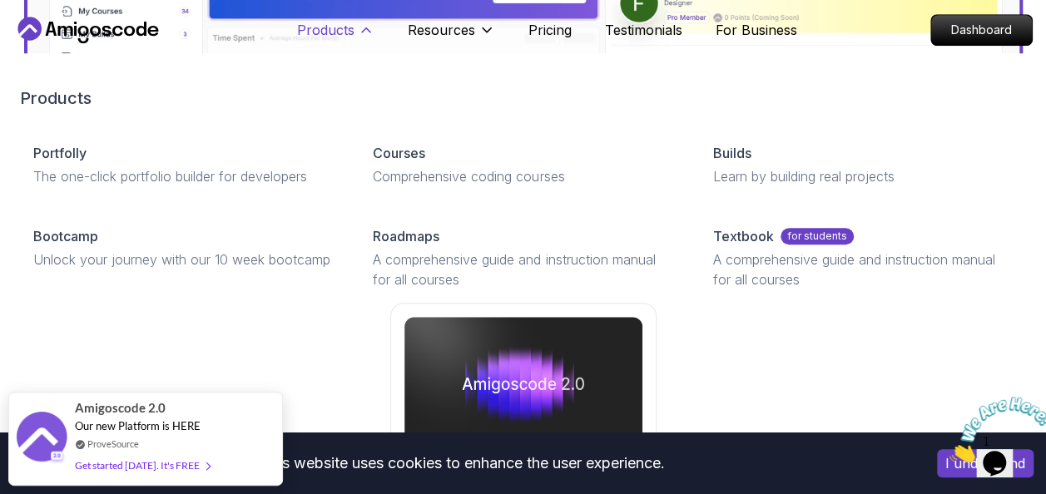
click at [373, 35] on icon at bounding box center [366, 30] width 17 height 17
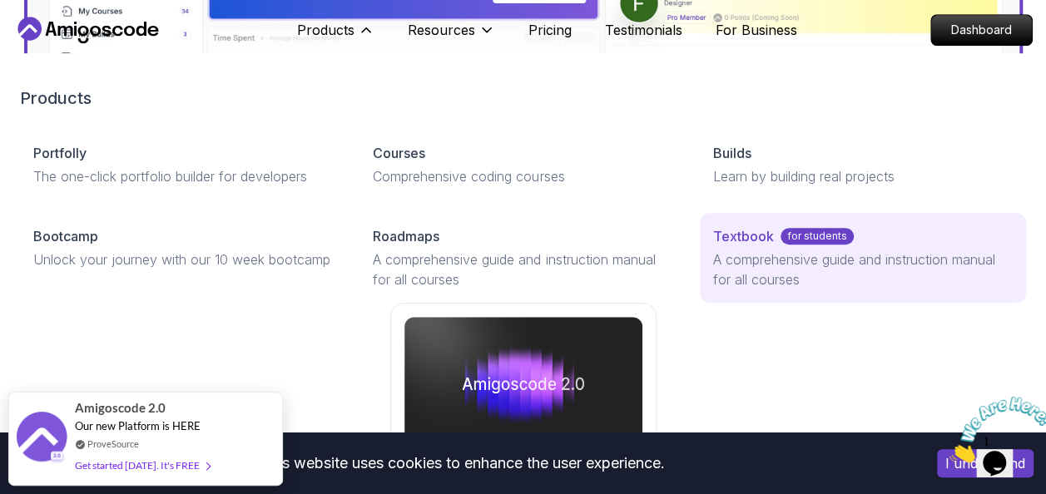
click at [754, 231] on p "Textbook" at bounding box center [743, 236] width 61 height 20
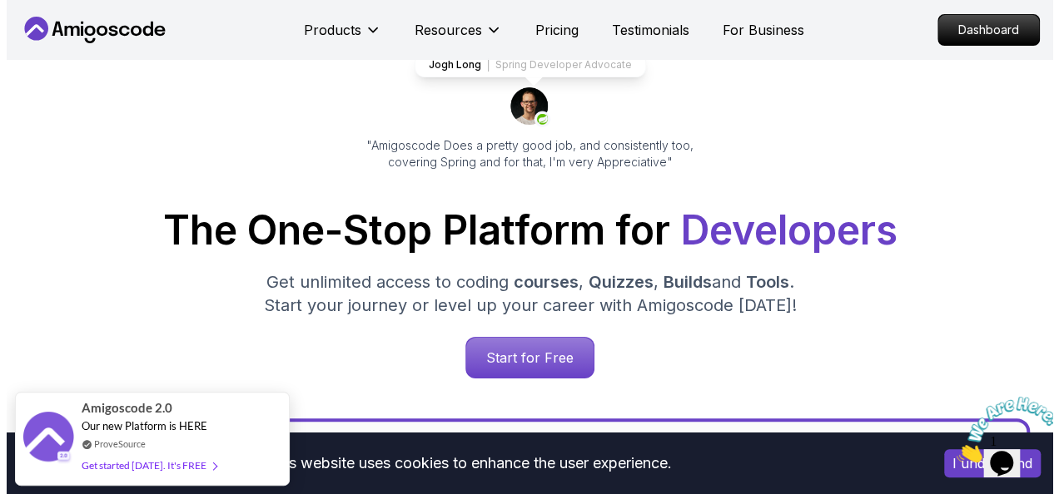
scroll to position [0, 0]
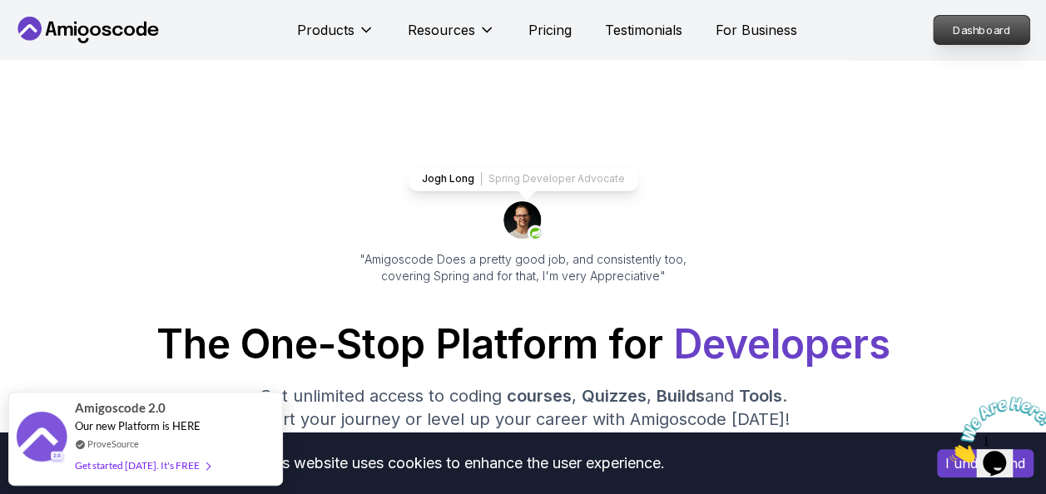
click at [964, 18] on p "Dashboard" at bounding box center [982, 30] width 96 height 28
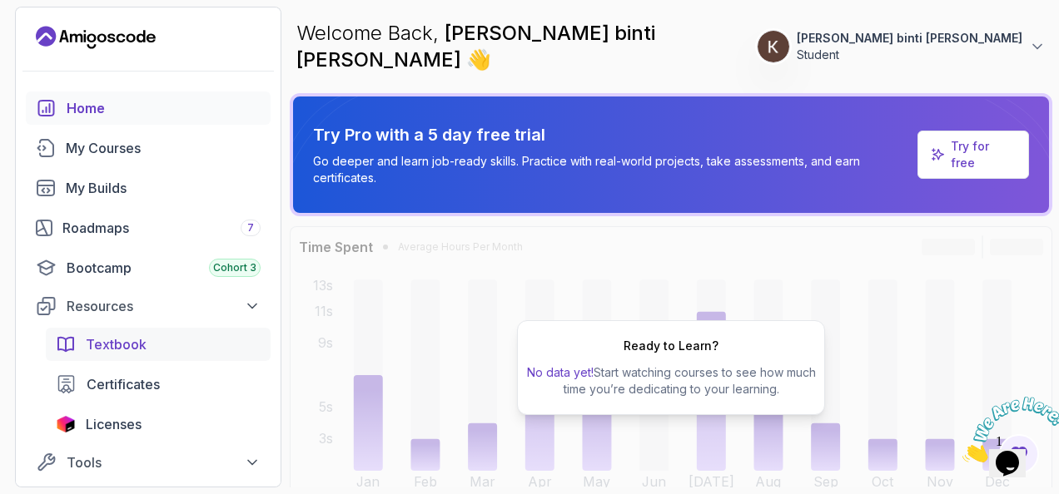
click at [145, 341] on div "Textbook" at bounding box center [173, 345] width 175 height 20
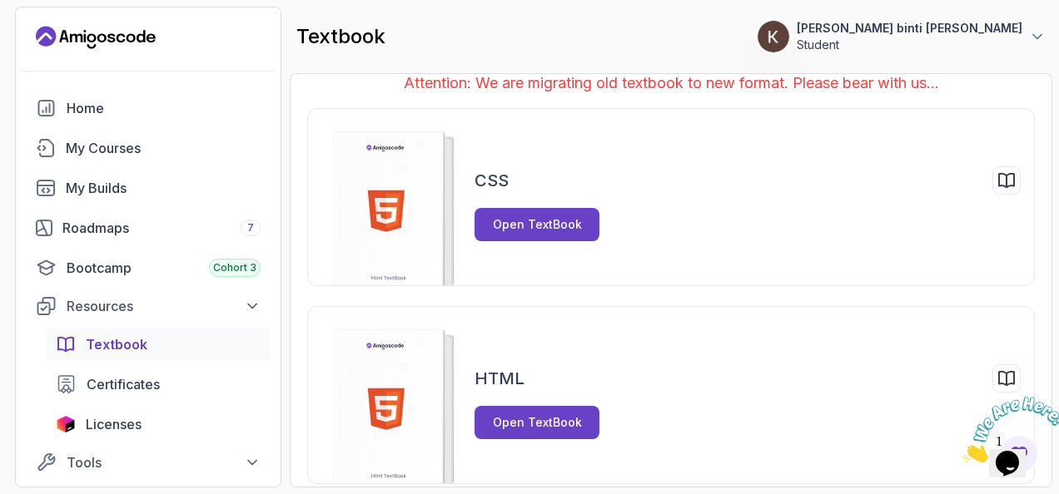
scroll to position [20, 0]
click at [932, 88] on p "Attention: We are migrating old textbook to new format. Please bear with us..." at bounding box center [670, 82] width 727 height 23
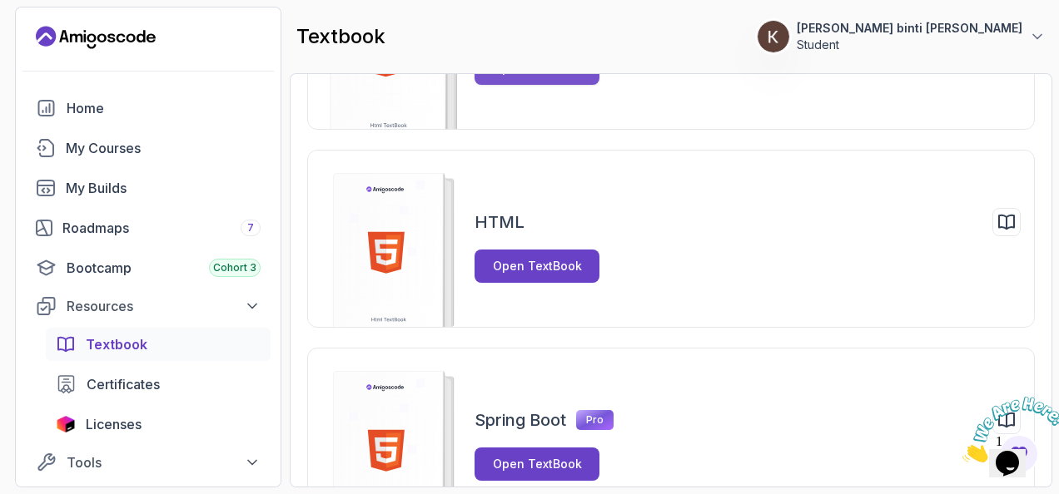
scroll to position [229, 0]
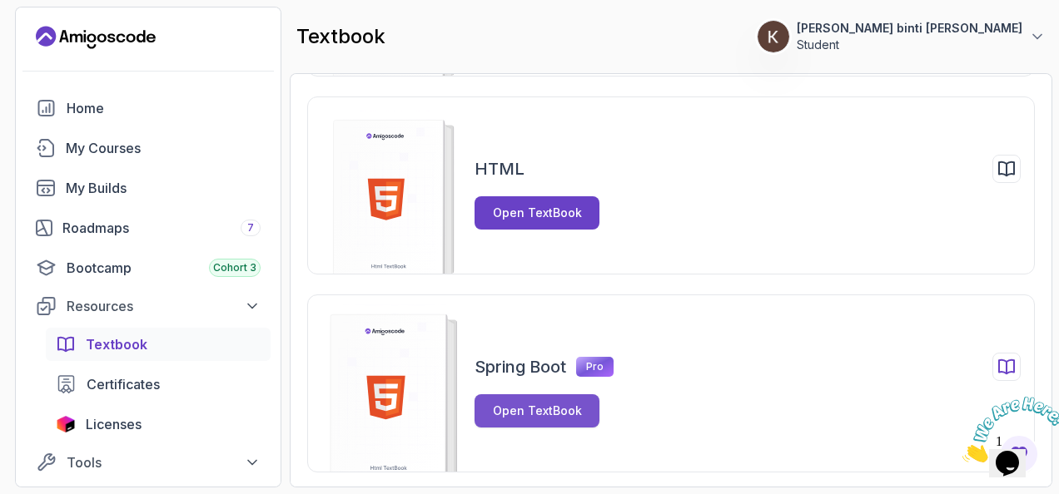
click at [531, 415] on div "Open TextBook" at bounding box center [537, 411] width 89 height 17
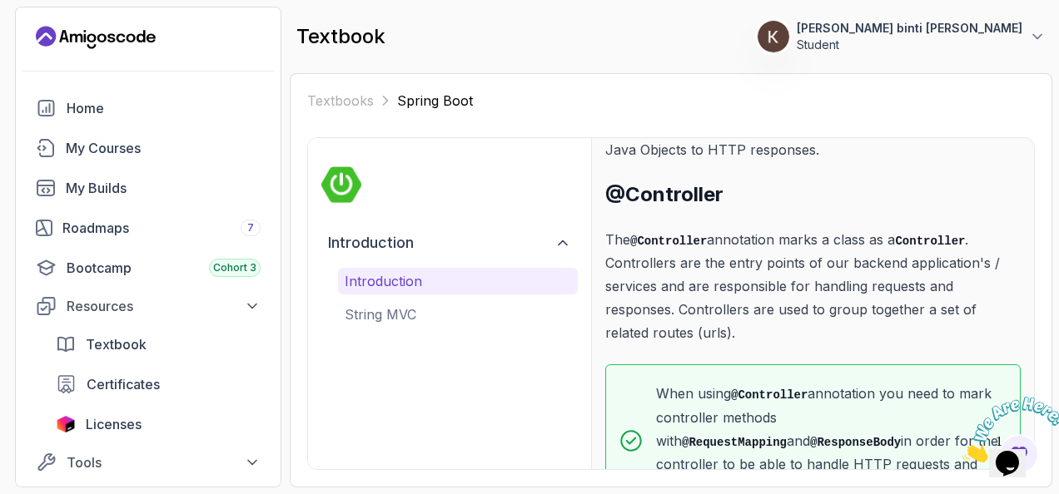
scroll to position [361, 0]
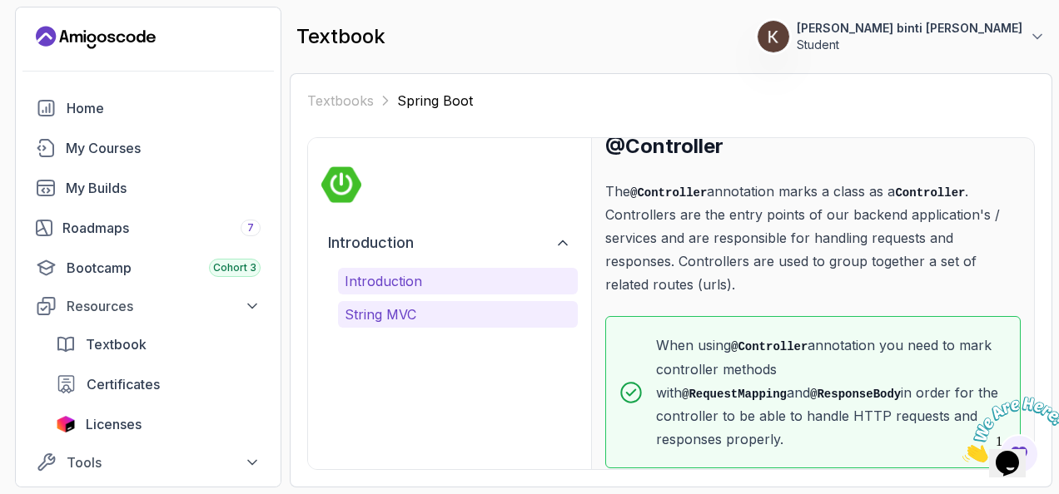
click at [407, 308] on p "String MVC" at bounding box center [458, 315] width 226 height 20
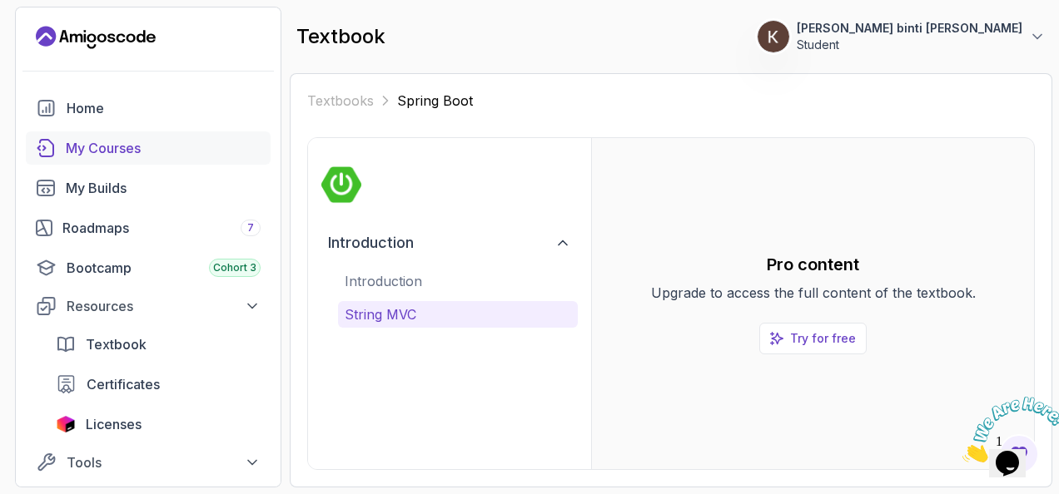
click at [145, 148] on div "My Courses" at bounding box center [163, 148] width 195 height 20
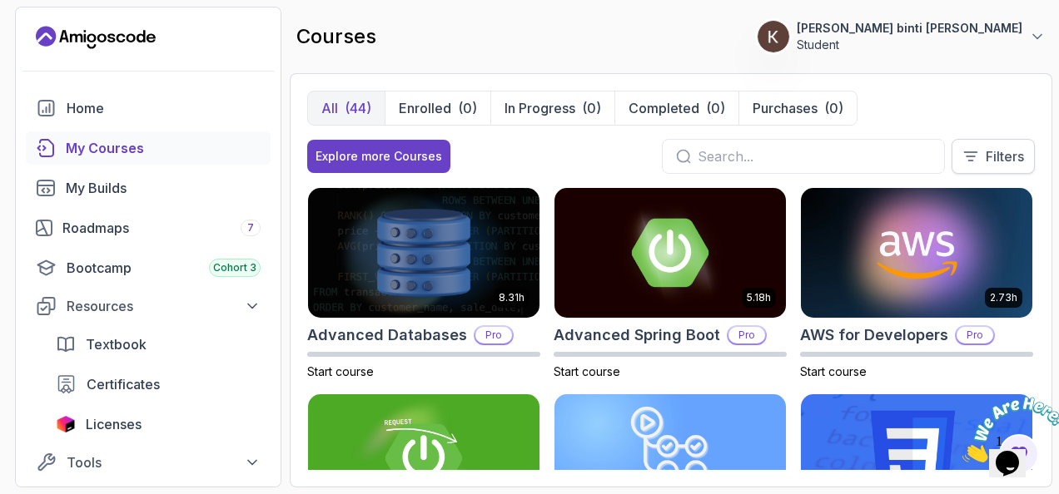
click at [974, 165] on button "Filters" at bounding box center [992, 156] width 83 height 35
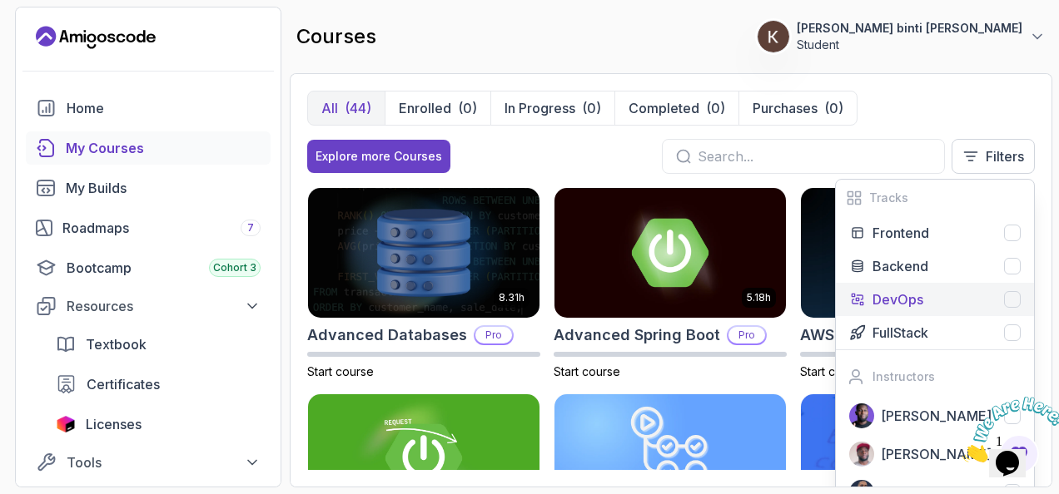
scroll to position [33, 0]
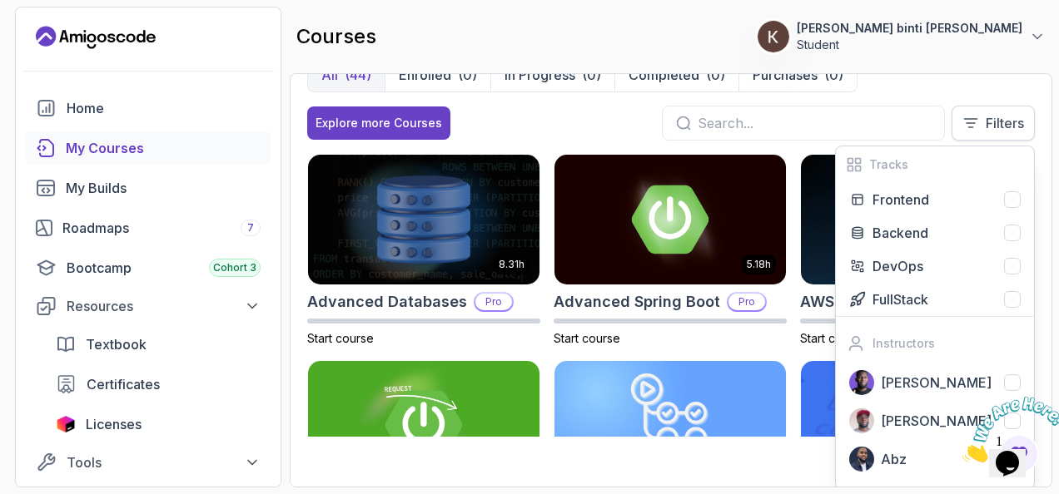
click at [1014, 111] on button "Filters" at bounding box center [992, 123] width 83 height 35
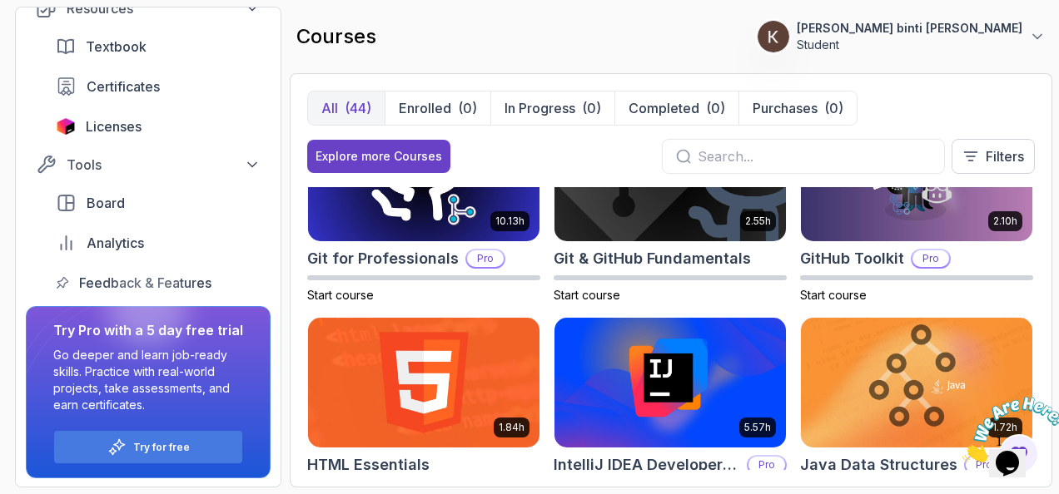
scroll to position [298, 0]
click at [170, 447] on p "Try for free" at bounding box center [161, 447] width 57 height 13
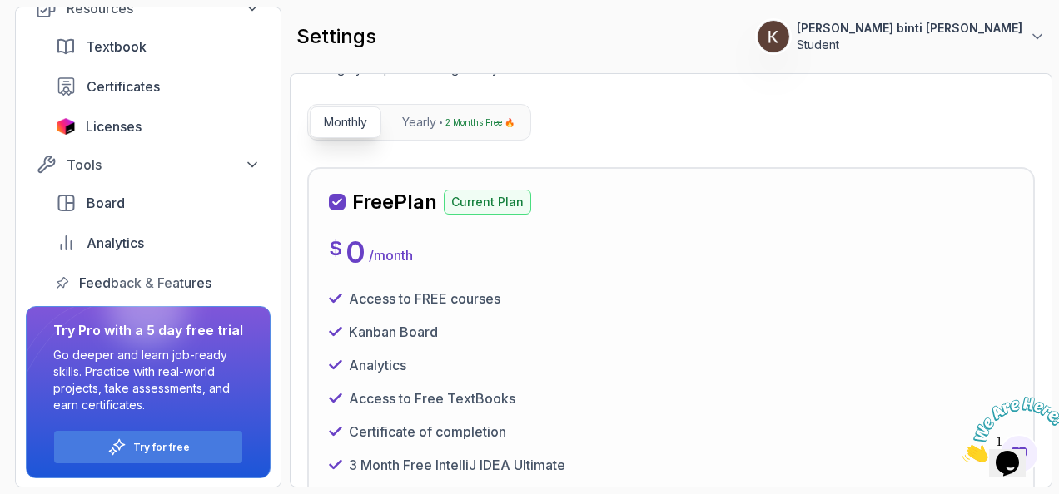
scroll to position [179, 0]
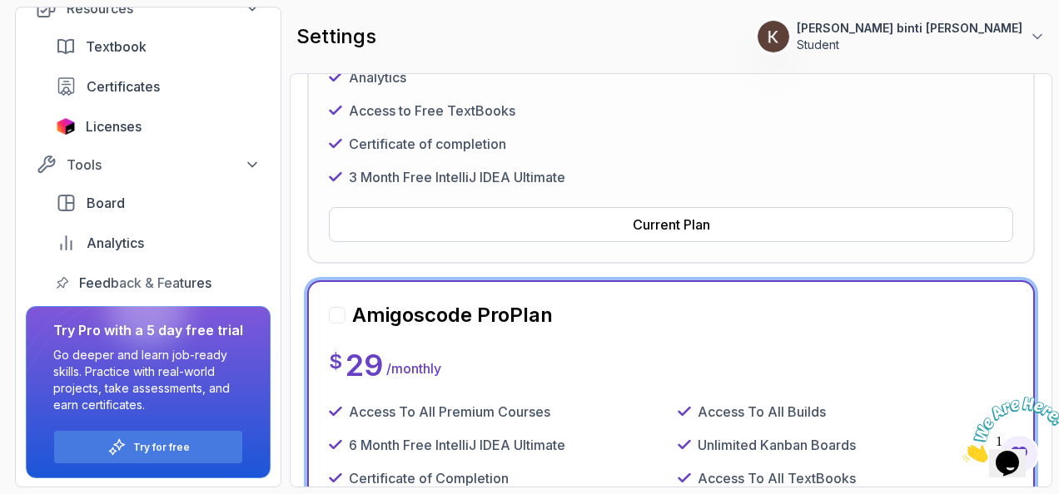
click at [596, 125] on div "Access to FREE courses Kanban Board Analytics Access to Free TextBooks Certific…" at bounding box center [671, 94] width 684 height 186
click at [628, 226] on button "Current Plan" at bounding box center [671, 224] width 684 height 35
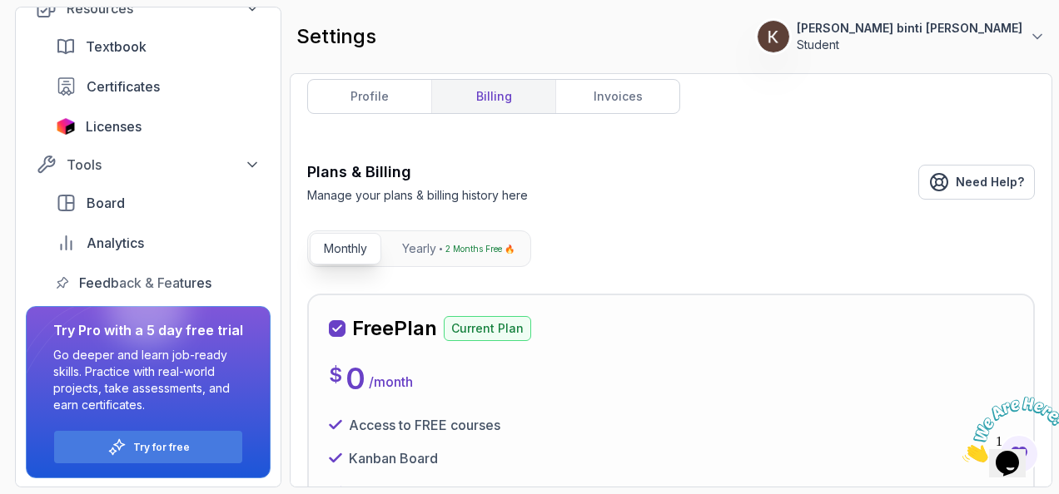
scroll to position [0, 0]
